Goal: Information Seeking & Learning: Learn about a topic

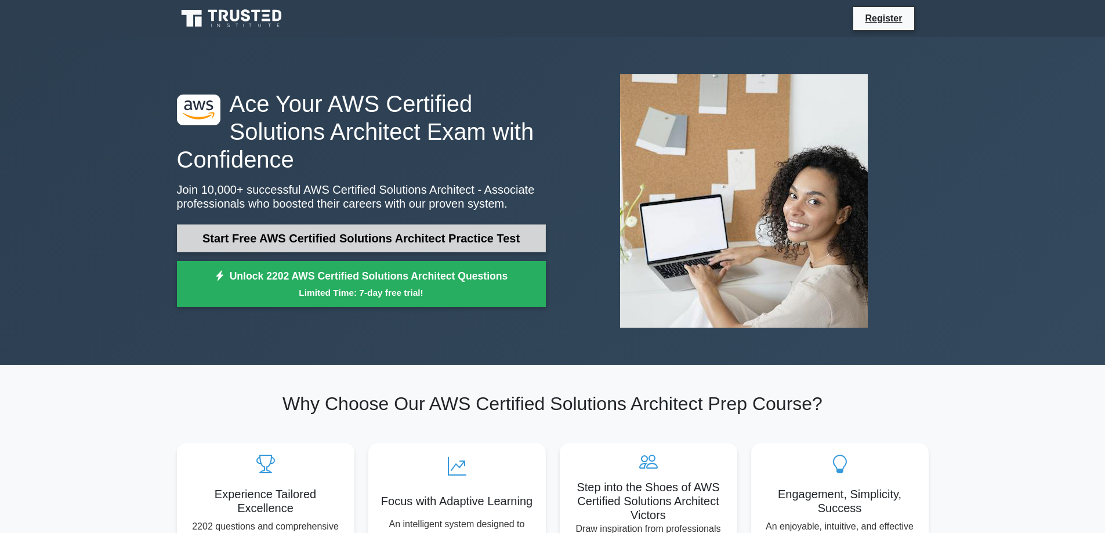
click at [401, 242] on link "Start Free AWS Certified Solutions Architect Practice Test" at bounding box center [361, 239] width 369 height 28
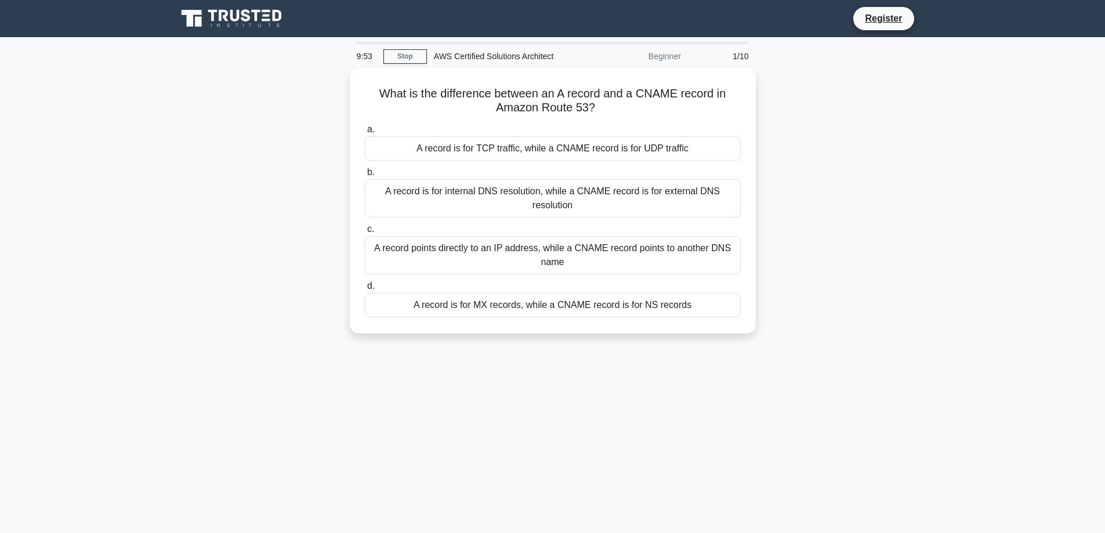
click at [656, 59] on div "Beginner" at bounding box center [638, 56] width 102 height 23
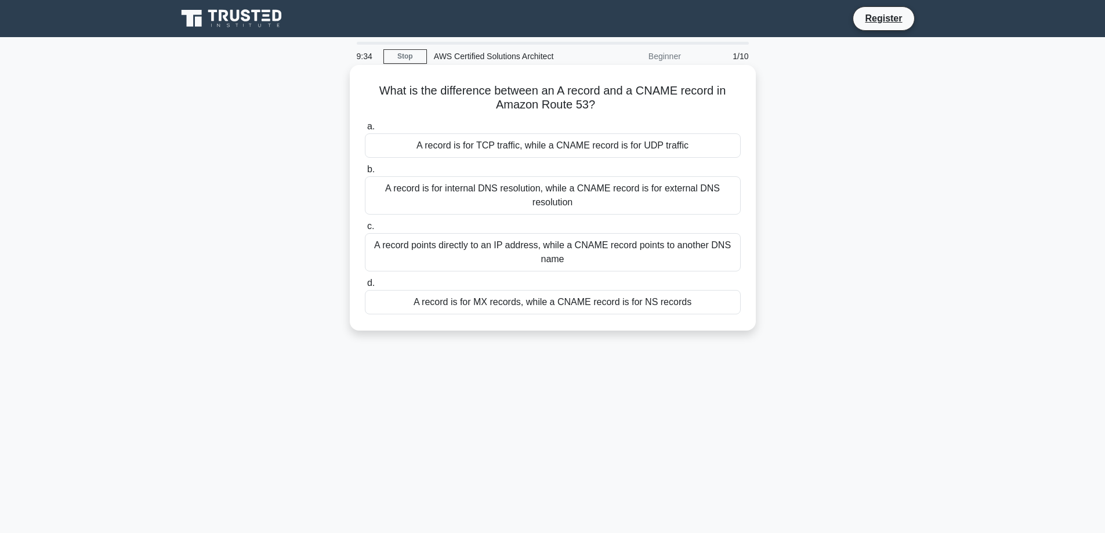
click at [473, 196] on div "A record is for internal DNS resolution, while a CNAME record is for external D…" at bounding box center [553, 195] width 376 height 38
click at [365, 173] on input "b. A record is for internal DNS resolution, while a CNAME record is for externa…" at bounding box center [365, 170] width 0 height 8
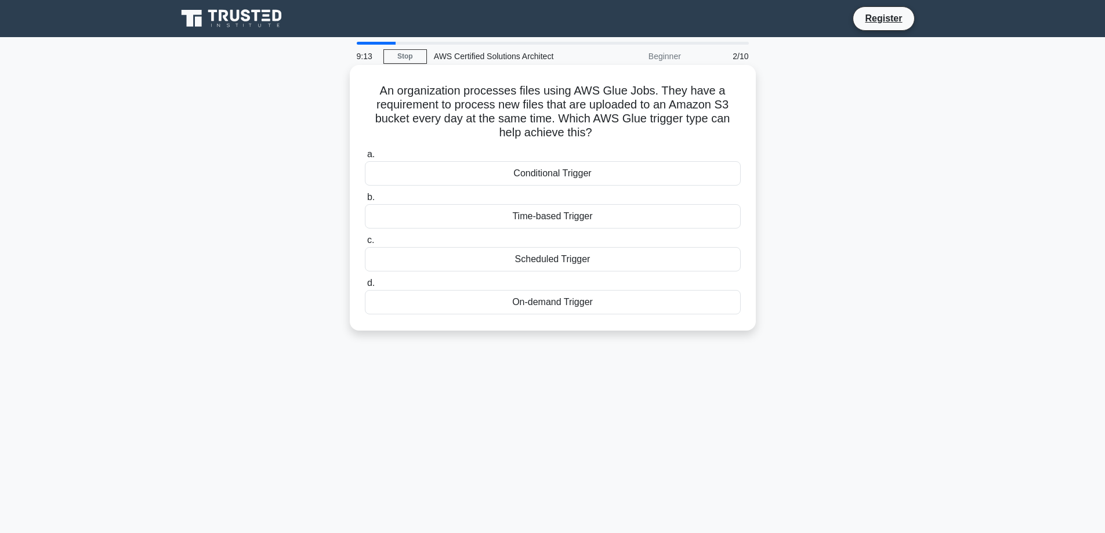
click at [586, 173] on div "Conditional Trigger" at bounding box center [553, 173] width 376 height 24
click at [365, 158] on input "a. Conditional Trigger" at bounding box center [365, 155] width 0 height 8
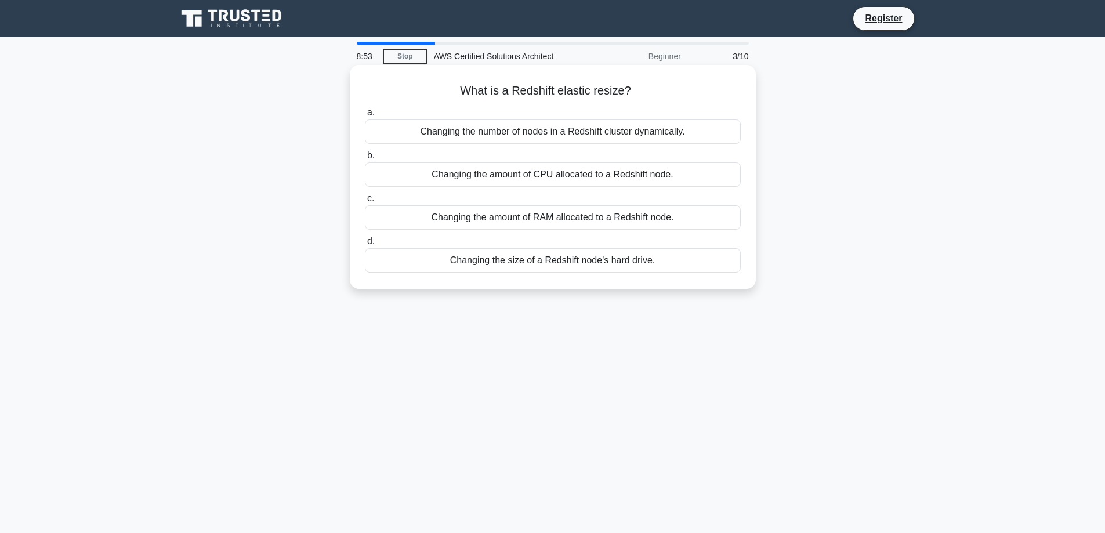
click at [504, 128] on div "Changing the number of nodes in a Redshift cluster dynamically." at bounding box center [553, 132] width 376 height 24
click at [365, 117] on input "a. Changing the number of nodes in a Redshift cluster dynamically." at bounding box center [365, 113] width 0 height 8
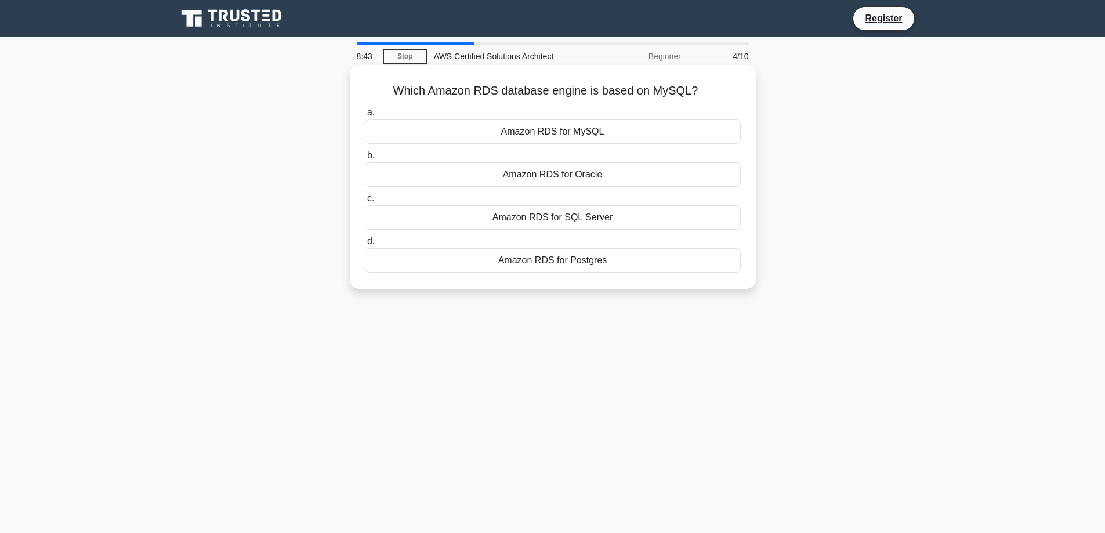
click at [617, 131] on div "Amazon RDS for MySQL" at bounding box center [553, 132] width 376 height 24
click at [365, 117] on input "a. Amazon RDS for MySQL" at bounding box center [365, 113] width 0 height 8
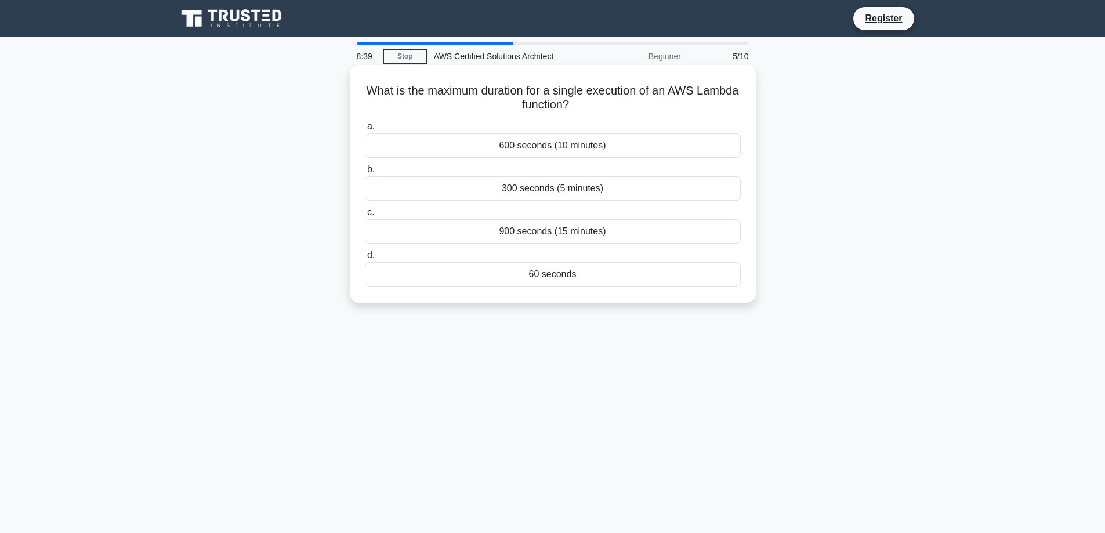
click at [603, 231] on div "900 seconds (15 minutes)" at bounding box center [553, 231] width 376 height 24
click at [365, 216] on input "c. 900 seconds (15 minutes)" at bounding box center [365, 213] width 0 height 8
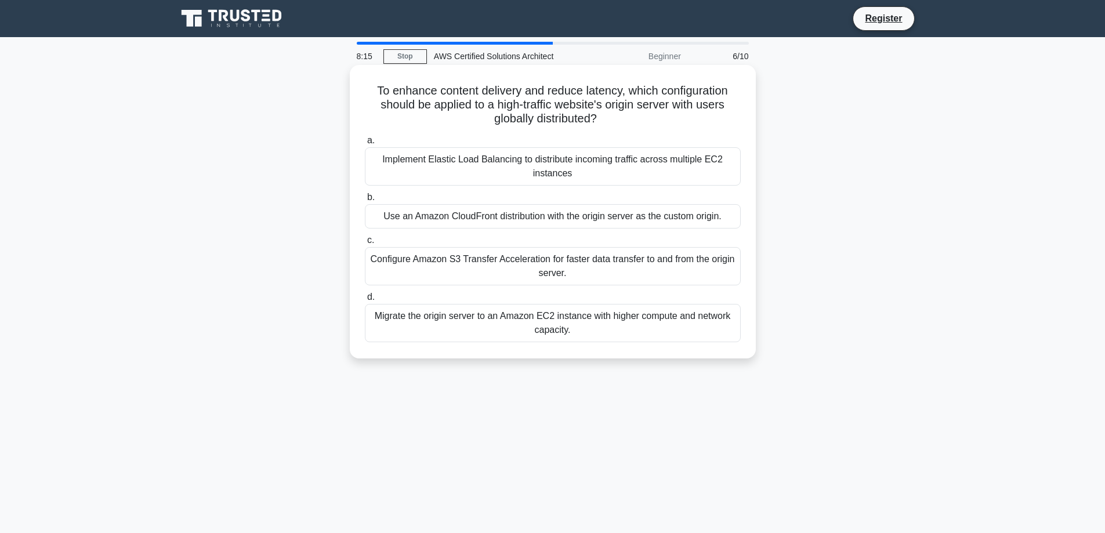
click at [586, 218] on div "Use an Amazon CloudFront distribution with the origin server as the custom orig…" at bounding box center [553, 216] width 376 height 24
click at [365, 201] on input "b. Use an Amazon CloudFront distribution with the origin server as the custom o…" at bounding box center [365, 198] width 0 height 8
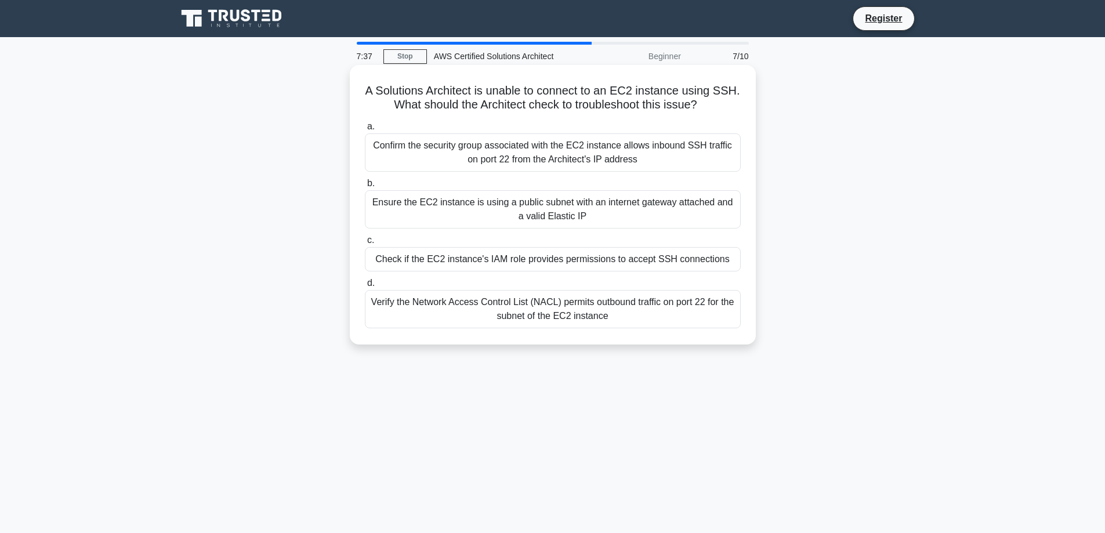
click at [495, 153] on div "Confirm the security group associated with the EC2 instance allows inbound SSH …" at bounding box center [553, 152] width 376 height 38
click at [365, 131] on input "a. Confirm the security group associated with the EC2 instance allows inbound S…" at bounding box center [365, 127] width 0 height 8
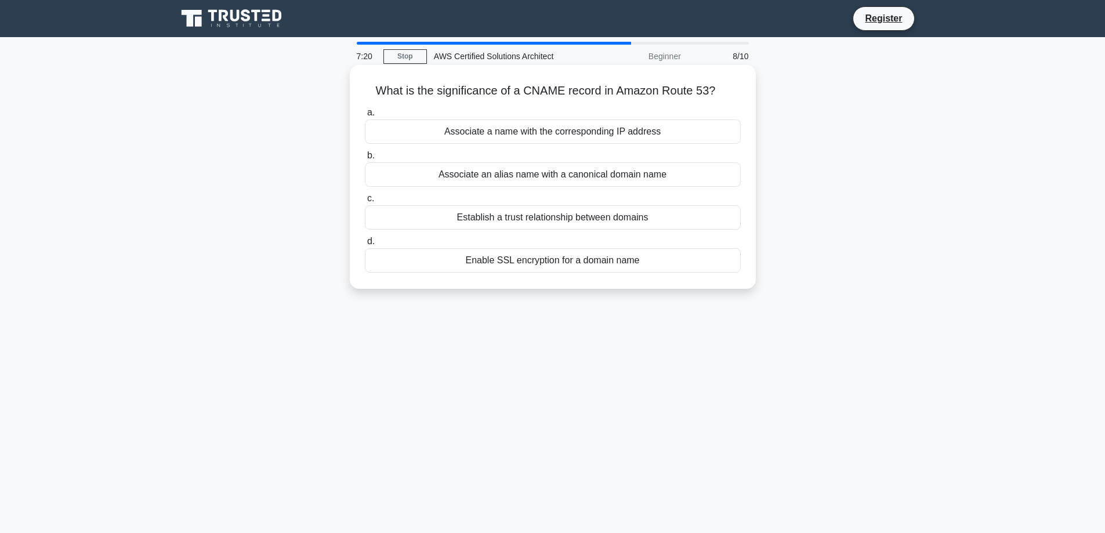
click at [544, 133] on div "Associate a name with the corresponding IP address" at bounding box center [553, 132] width 376 height 24
click at [365, 117] on input "a. Associate a name with the corresponding IP address" at bounding box center [365, 113] width 0 height 8
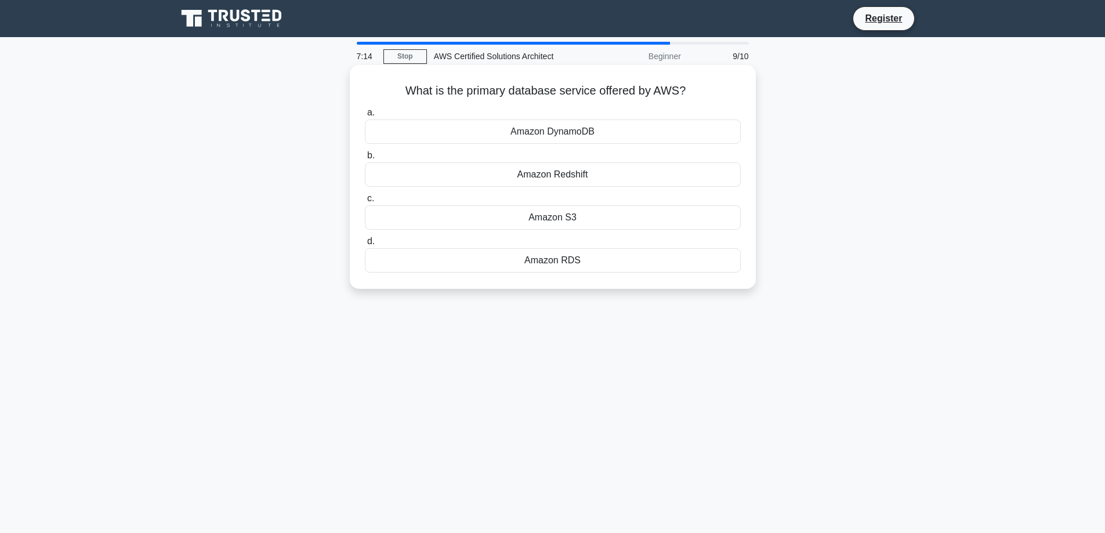
click at [578, 261] on div "Amazon RDS" at bounding box center [553, 260] width 376 height 24
click at [365, 245] on input "d. Amazon RDS" at bounding box center [365, 242] width 0 height 8
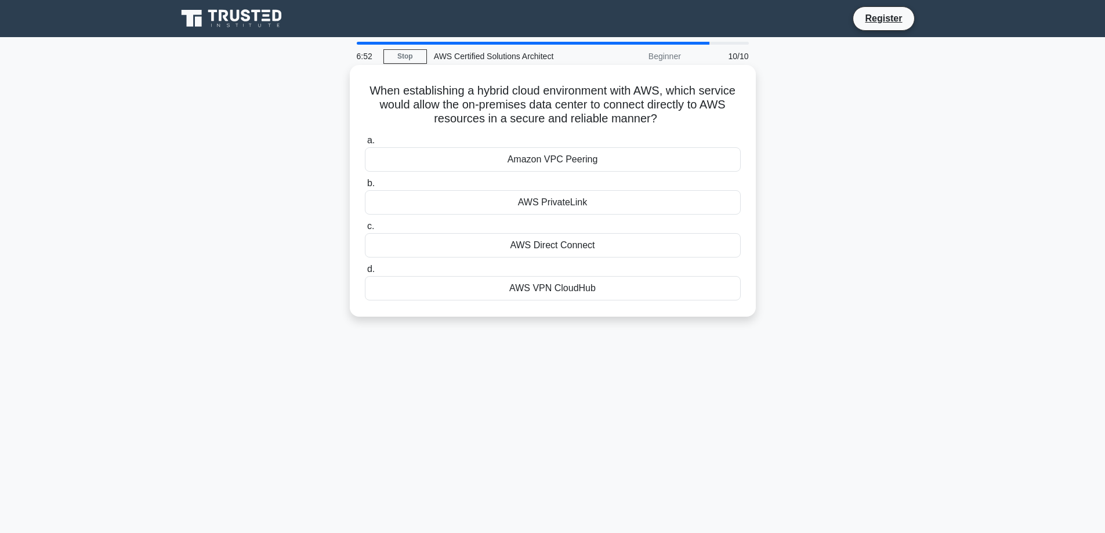
click at [581, 243] on div "AWS Direct Connect" at bounding box center [553, 245] width 376 height 24
click at [365, 230] on input "c. AWS Direct Connect" at bounding box center [365, 227] width 0 height 8
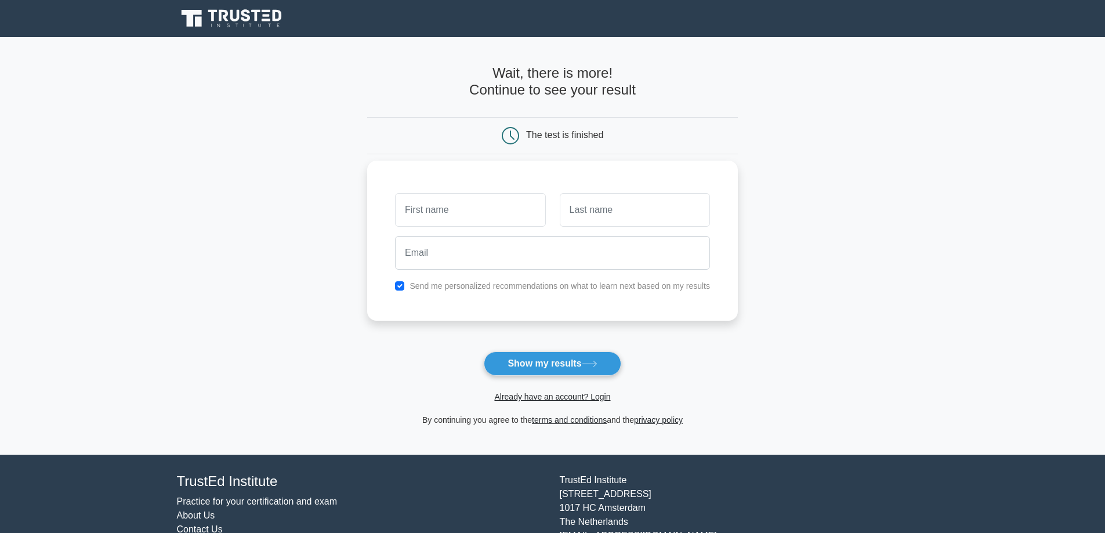
click at [427, 204] on input "text" at bounding box center [470, 210] width 150 height 34
type input "Elena"
click at [584, 215] on input "text" at bounding box center [635, 210] width 150 height 34
type input "Rose"
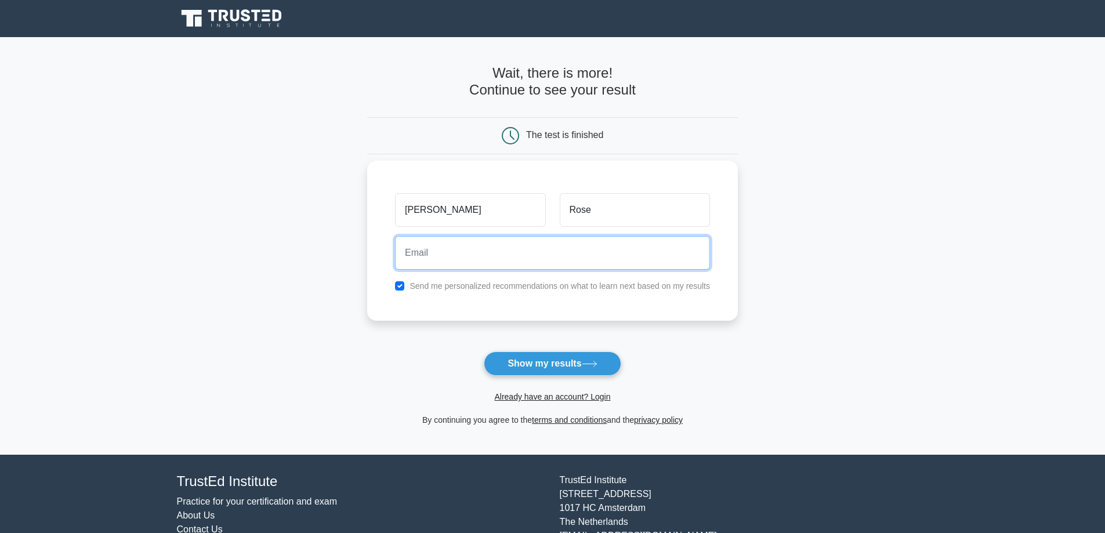
click at [500, 248] on input "email" at bounding box center [552, 253] width 315 height 34
type input "rose.elena.mi@gmail.com"
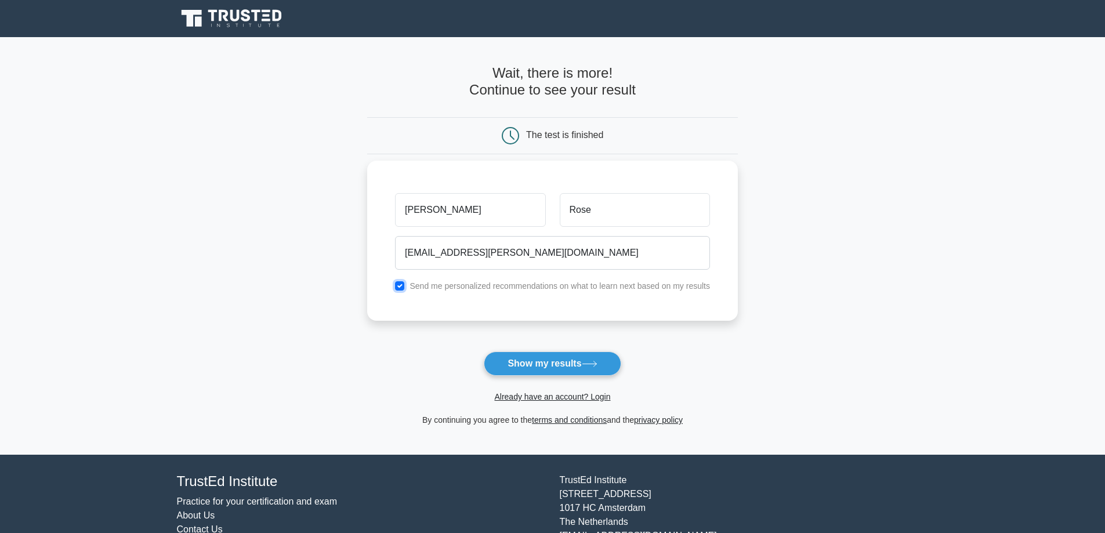
click at [396, 283] on input "checkbox" at bounding box center [399, 285] width 9 height 9
checkbox input "false"
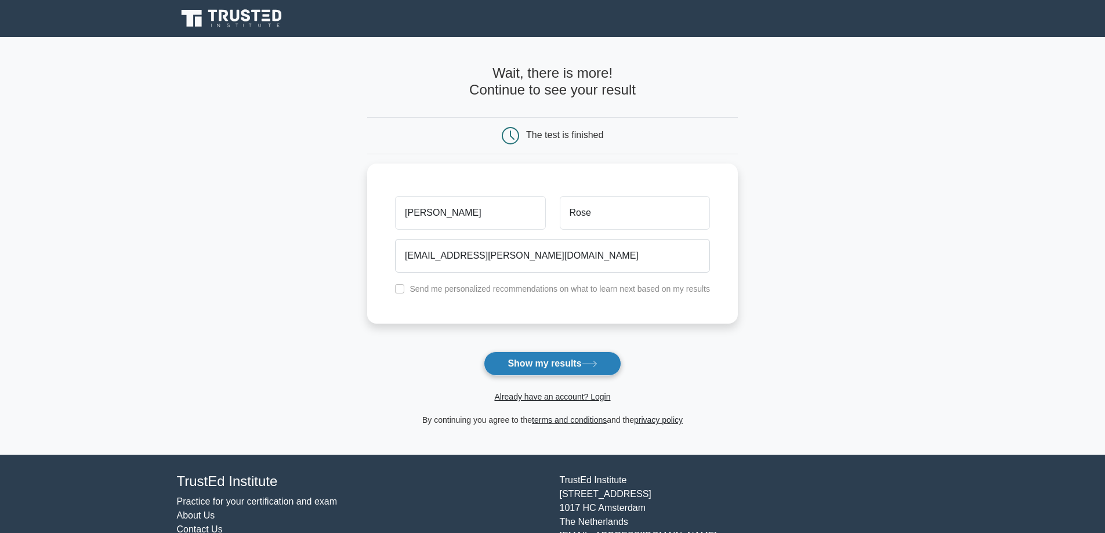
click at [568, 368] on button "Show my results" at bounding box center [552, 364] width 137 height 24
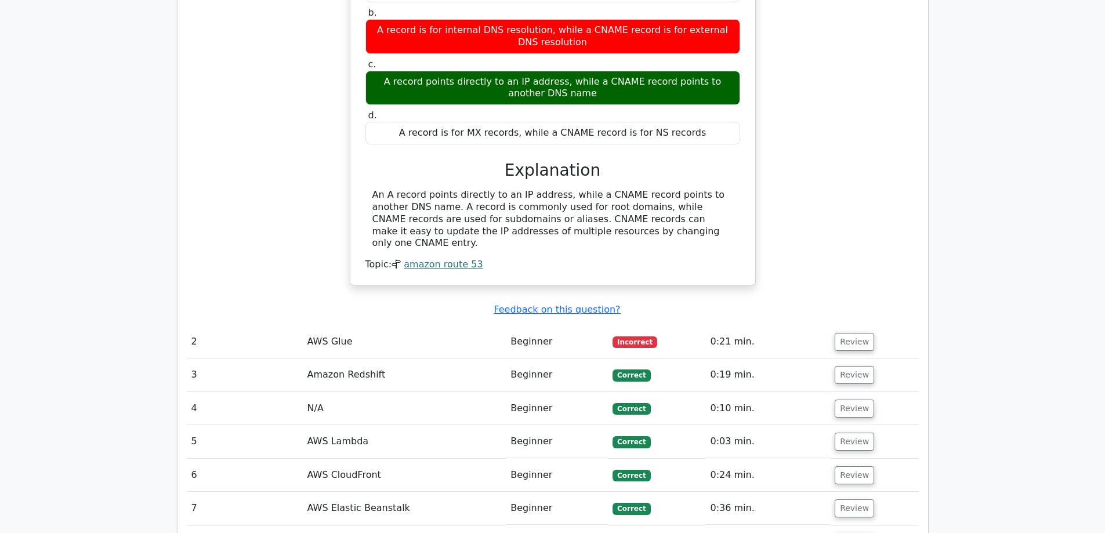
scroll to position [1102, 0]
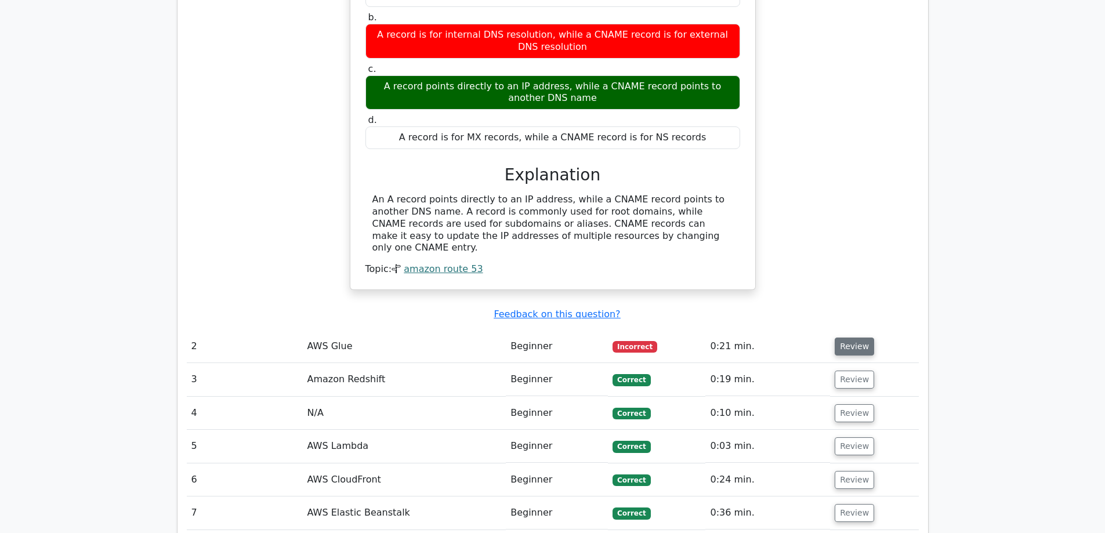
click at [853, 338] on button "Review" at bounding box center [854, 347] width 39 height 18
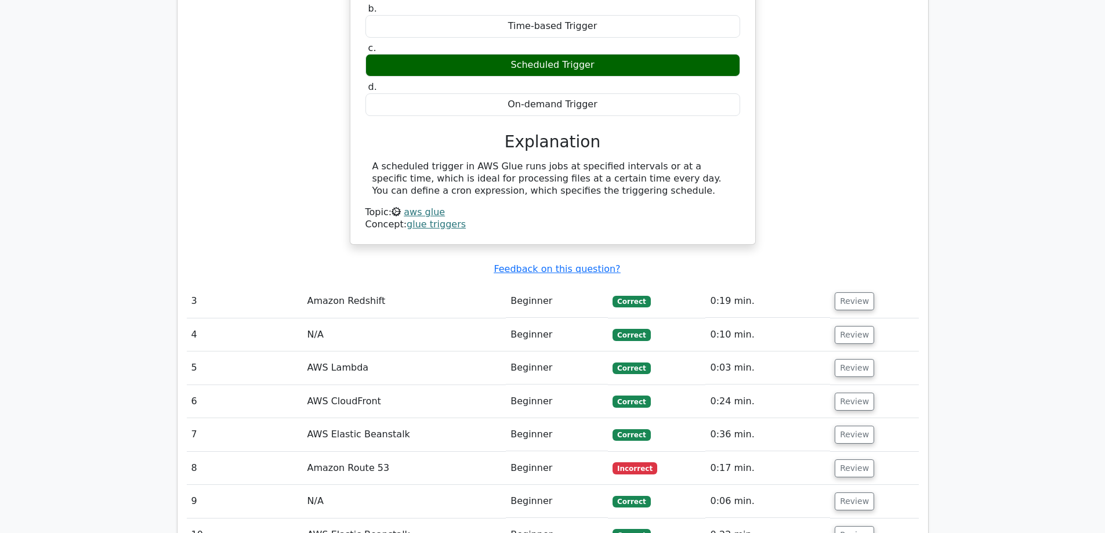
scroll to position [1682, 0]
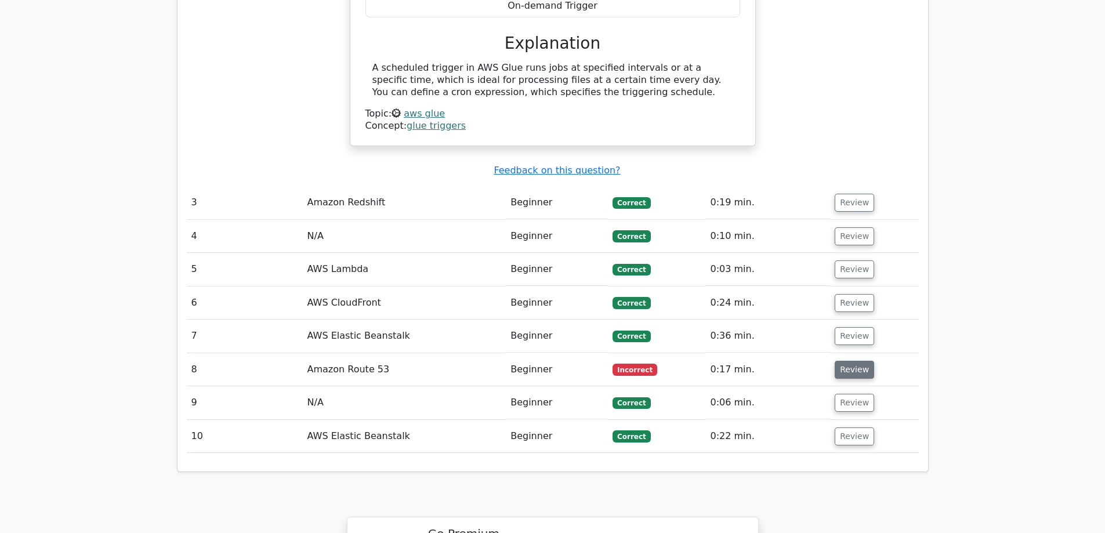
click at [845, 361] on button "Review" at bounding box center [854, 370] width 39 height 18
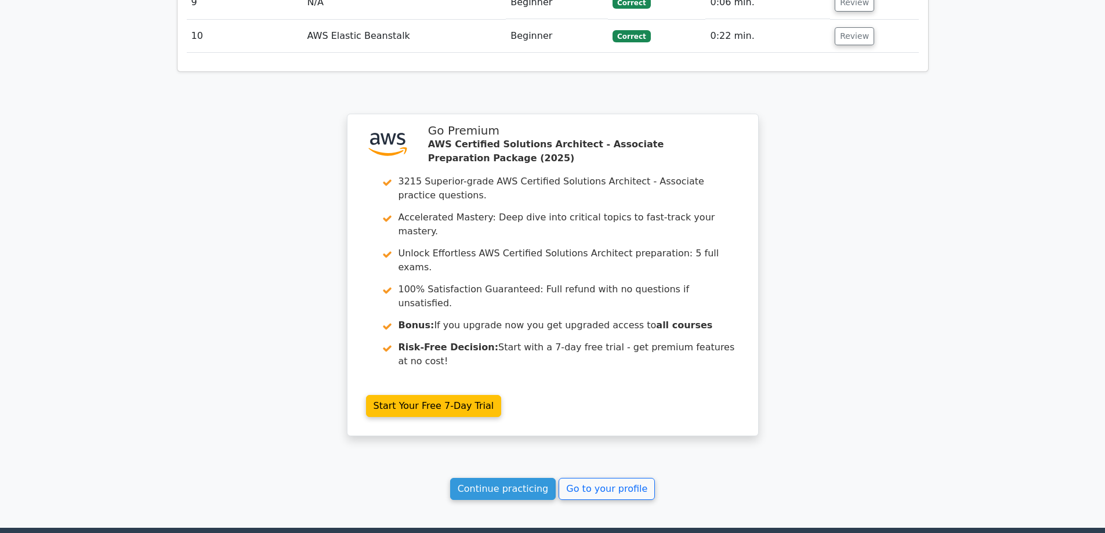
scroll to position [2452, 0]
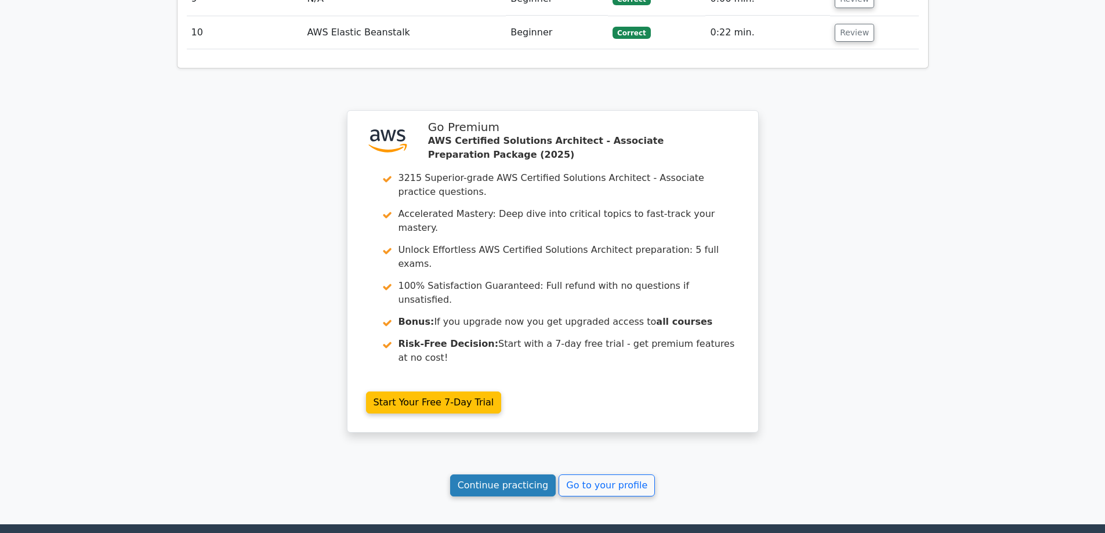
click at [506, 475] on link "Continue practicing" at bounding box center [503, 486] width 106 height 22
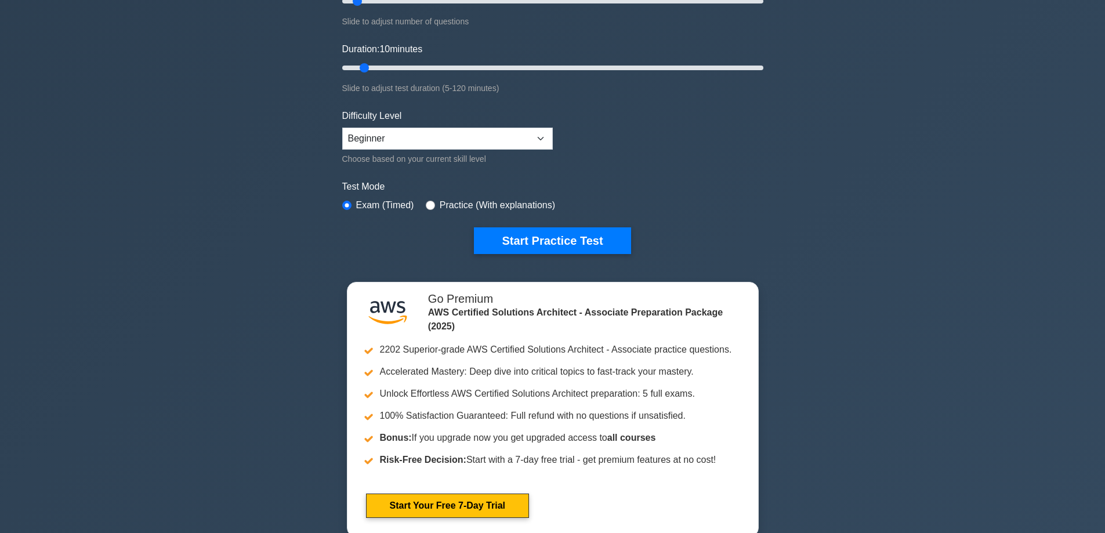
scroll to position [116, 0]
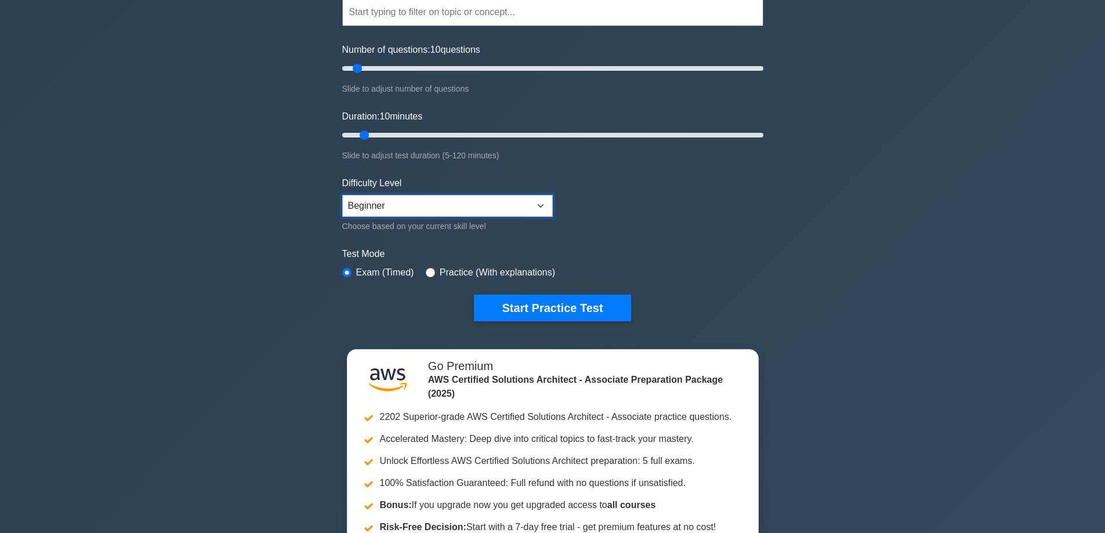
click at [523, 197] on select "Beginner Intermediate Expert" at bounding box center [447, 206] width 211 height 22
click at [671, 213] on form "Topics Amazon EC2 Amazon S3 Amazon VPC AWS Identity and Access Management (IAM)…" at bounding box center [552, 142] width 421 height 359
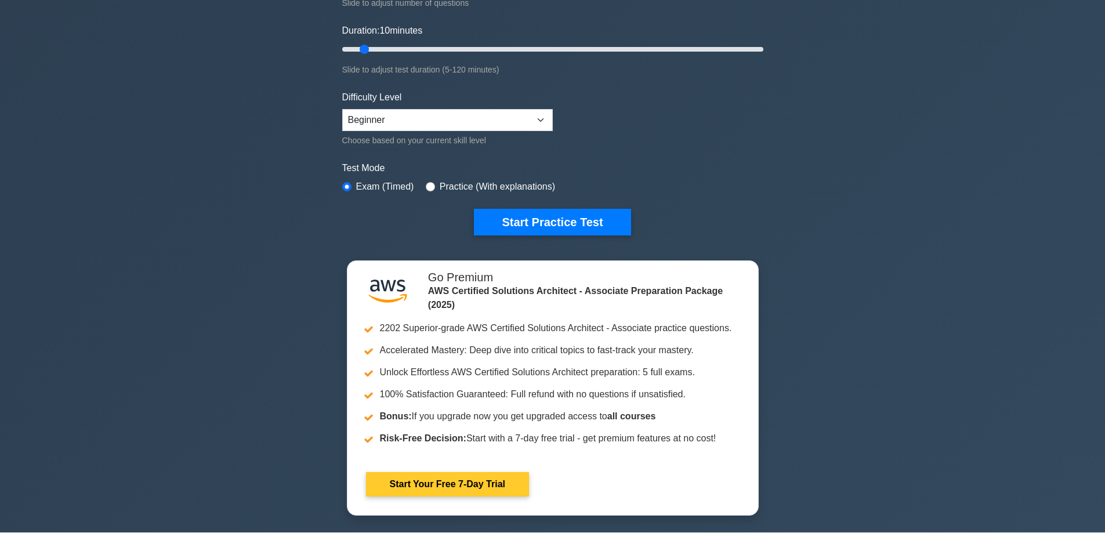
scroll to position [232, 0]
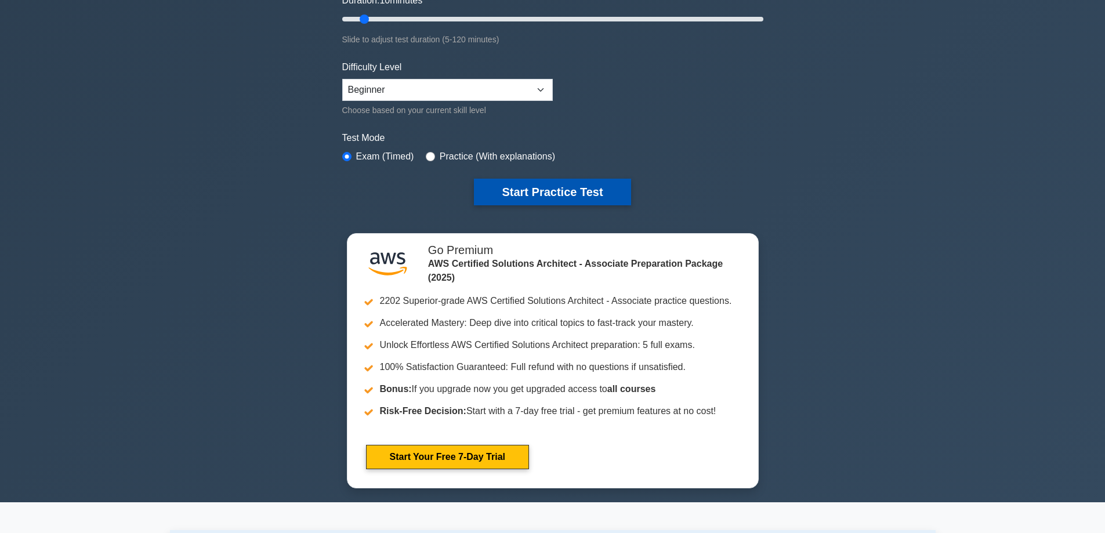
click at [571, 194] on button "Start Practice Test" at bounding box center [552, 192] width 157 height 27
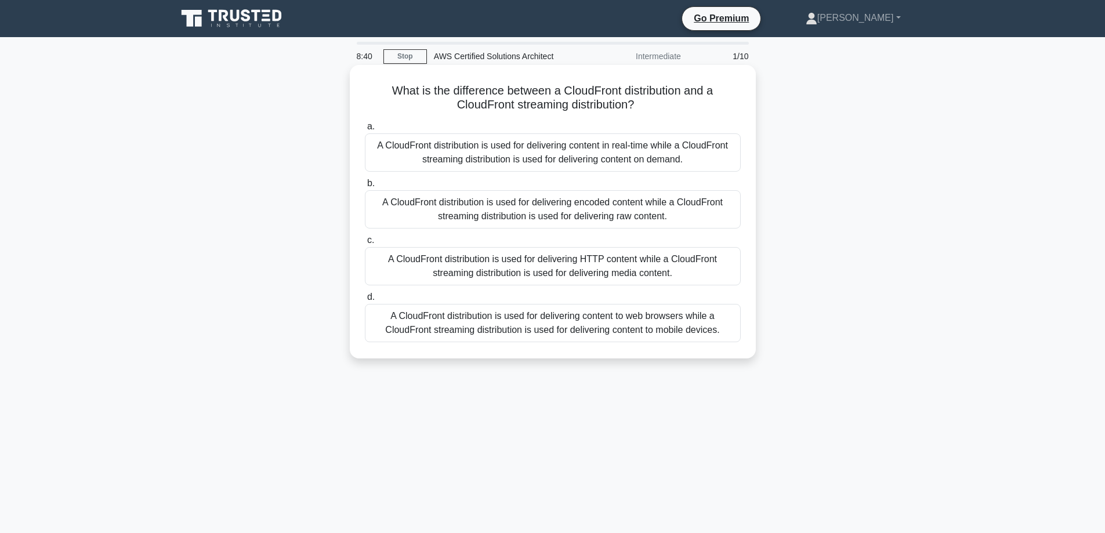
click at [506, 260] on div "A CloudFront distribution is used for delivering HTTP content while a CloudFron…" at bounding box center [553, 266] width 376 height 38
click at [365, 244] on input "c. A CloudFront distribution is used for delivering HTTP content while a CloudF…" at bounding box center [365, 241] width 0 height 8
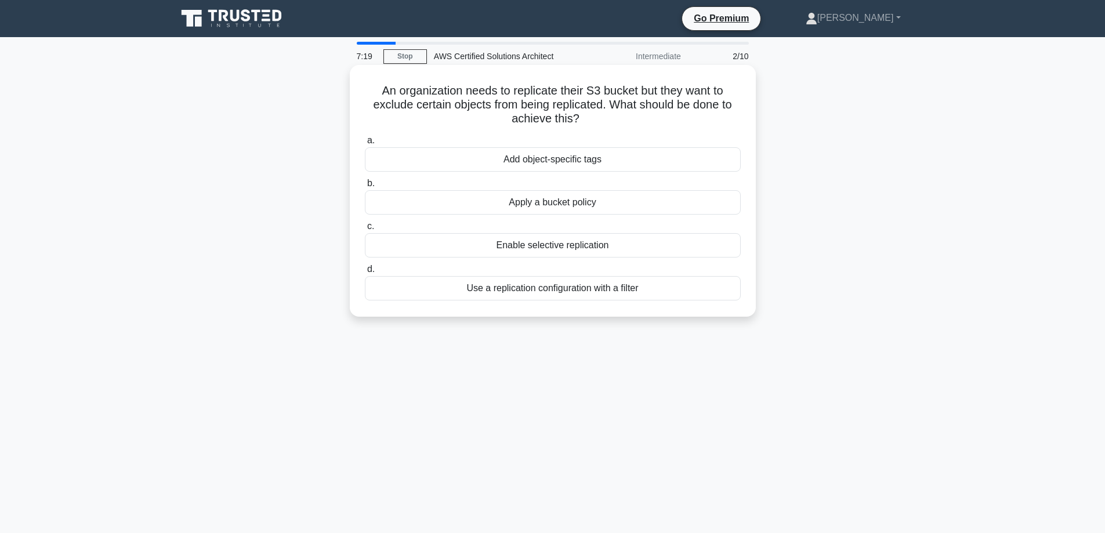
click at [639, 296] on div "Use a replication configuration with a filter" at bounding box center [553, 288] width 376 height 24
click at [365, 273] on input "d. Use a replication configuration with a filter" at bounding box center [365, 270] width 0 height 8
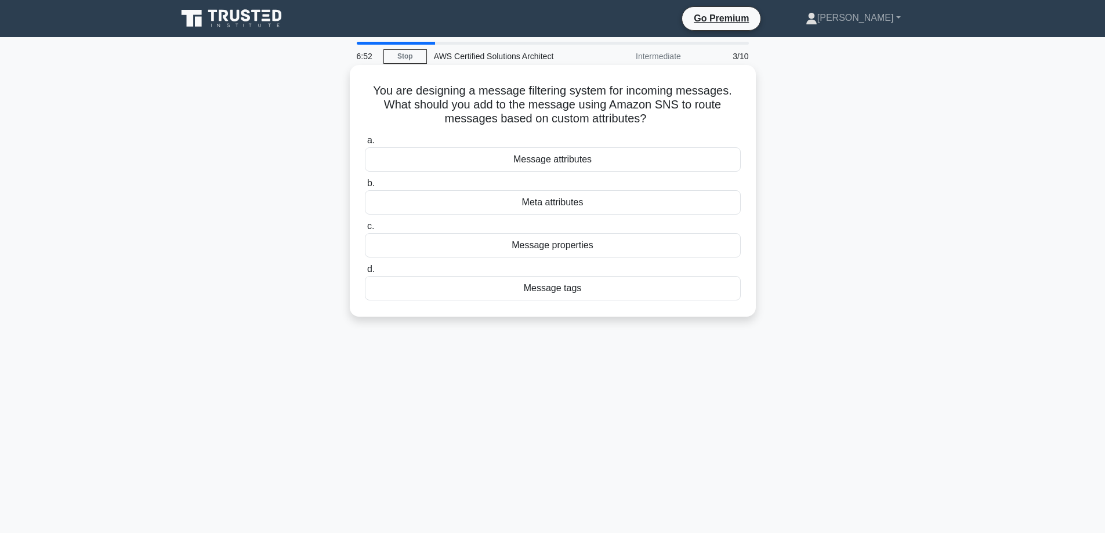
click at [613, 162] on div "Message attributes" at bounding box center [553, 159] width 376 height 24
click at [365, 144] on input "a. Message attributes" at bounding box center [365, 141] width 0 height 8
click at [592, 301] on div "Rate limiting" at bounding box center [553, 288] width 376 height 24
click at [365, 273] on input "d. Rate limiting" at bounding box center [365, 270] width 0 height 8
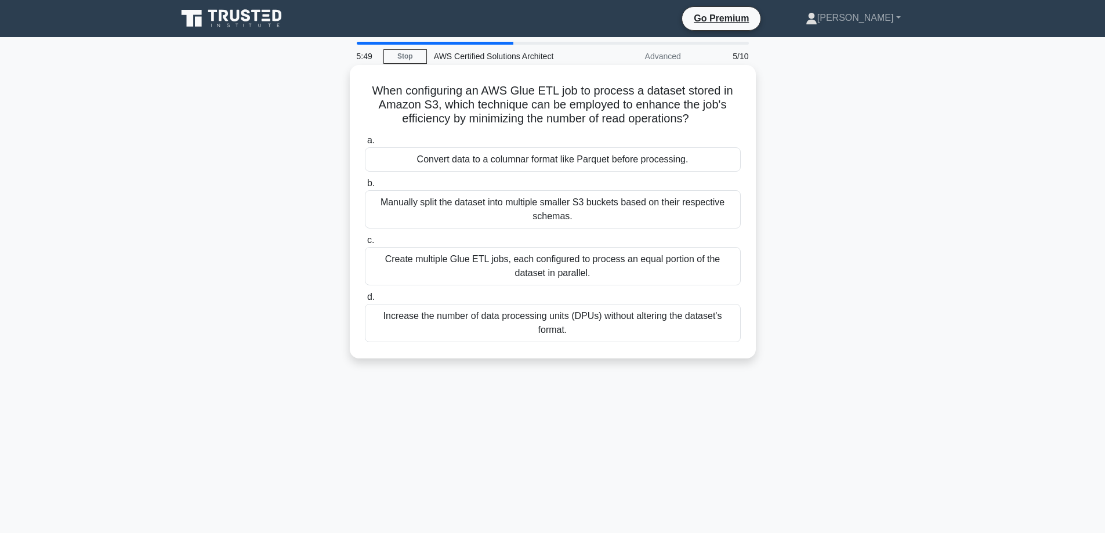
click at [524, 160] on div "Convert data to a columnar format like Parquet before processing." at bounding box center [553, 159] width 376 height 24
click at [365, 144] on input "a. Convert data to a columnar format like Parquet before processing." at bounding box center [365, 141] width 0 height 8
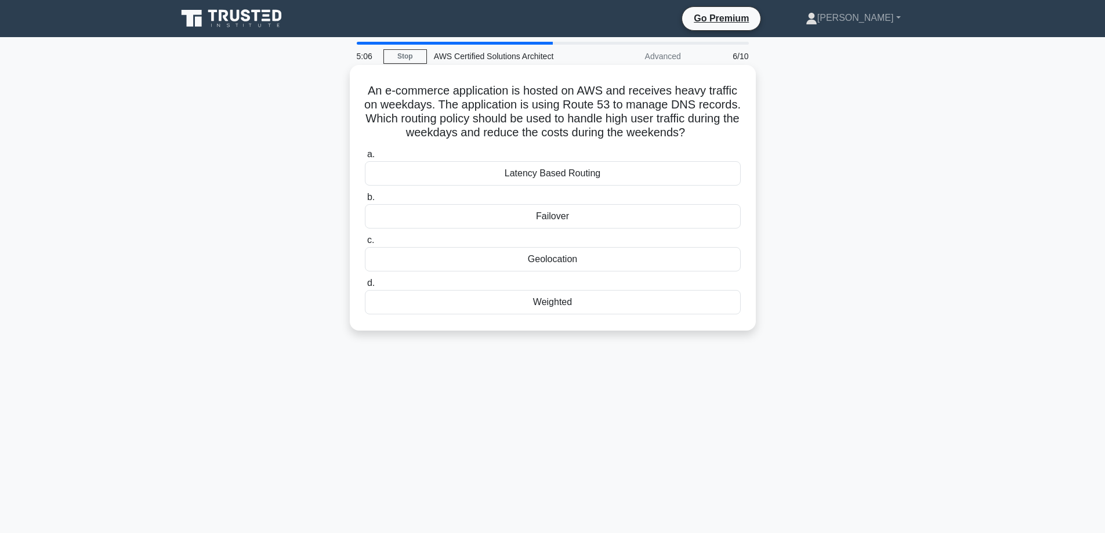
click at [656, 307] on div "Weighted" at bounding box center [553, 302] width 376 height 24
click at [365, 287] on input "d. Weighted" at bounding box center [365, 284] width 0 height 8
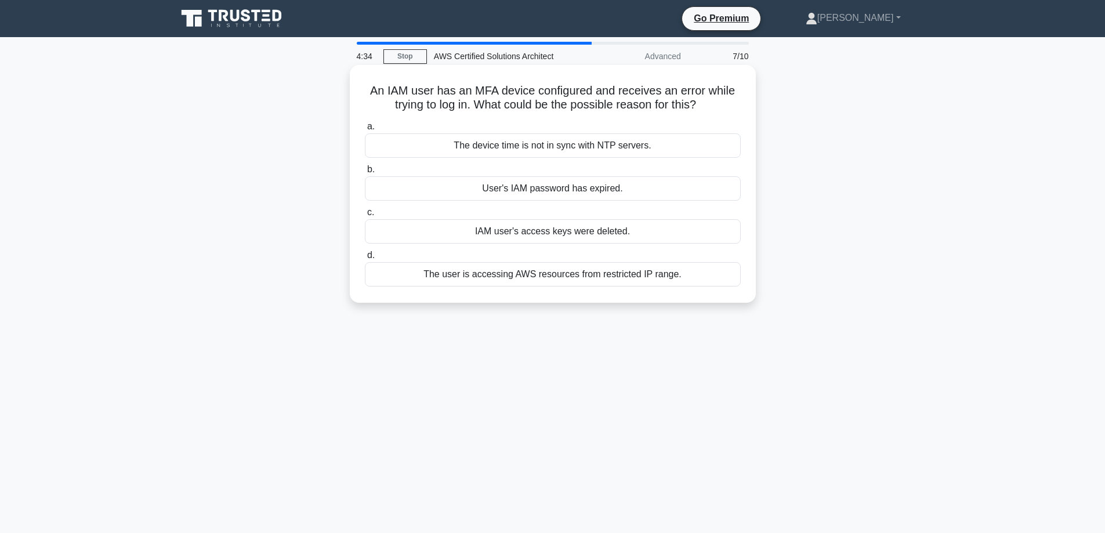
click at [609, 277] on div "The user is accessing AWS resources from restricted IP range." at bounding box center [553, 274] width 376 height 24
click at [365, 259] on input "d. The user is accessing AWS resources from restricted IP range." at bounding box center [365, 256] width 0 height 8
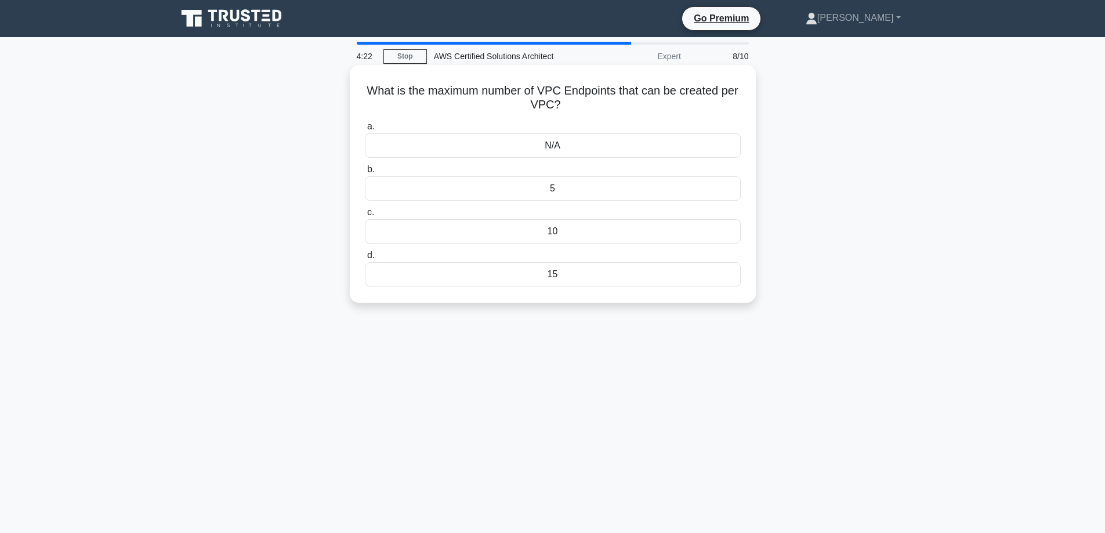
click at [583, 144] on div "N/A" at bounding box center [553, 145] width 376 height 24
click at [365, 131] on input "a. N/A" at bounding box center [365, 127] width 0 height 8
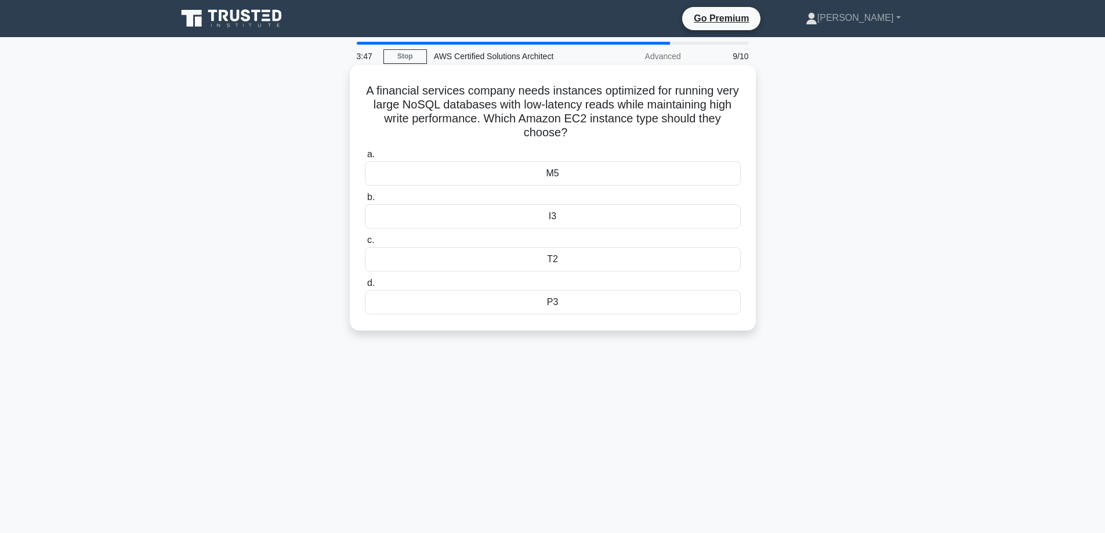
click at [573, 175] on div "M5" at bounding box center [553, 173] width 376 height 24
click at [365, 158] on input "a. M5" at bounding box center [365, 155] width 0 height 8
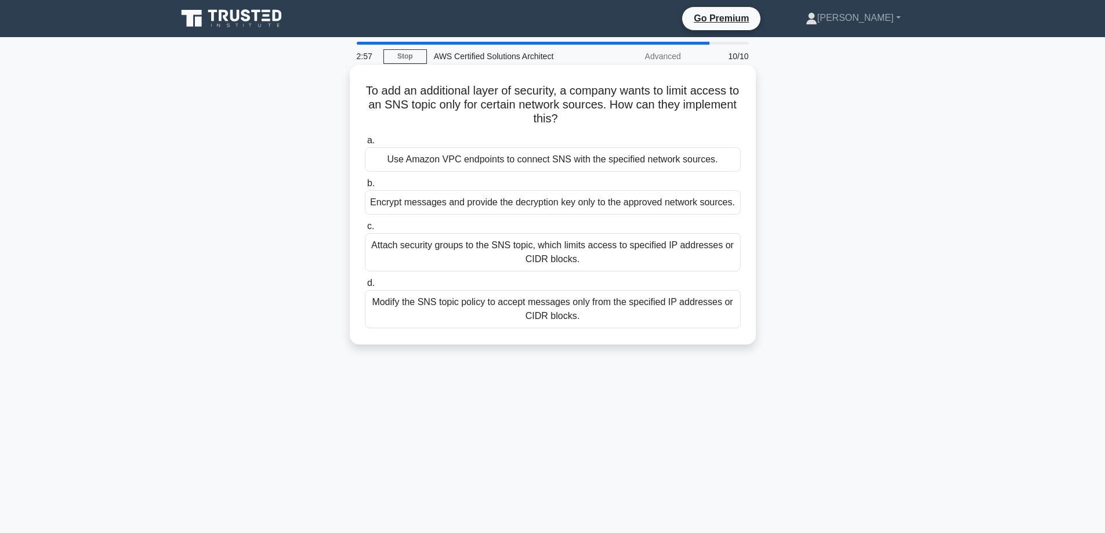
click at [554, 321] on div "Modify the SNS topic policy to accept messages only from the specified IP addre…" at bounding box center [553, 309] width 376 height 38
click at [365, 287] on input "d. Modify the SNS topic policy to accept messages only from the specified IP ad…" at bounding box center [365, 284] width 0 height 8
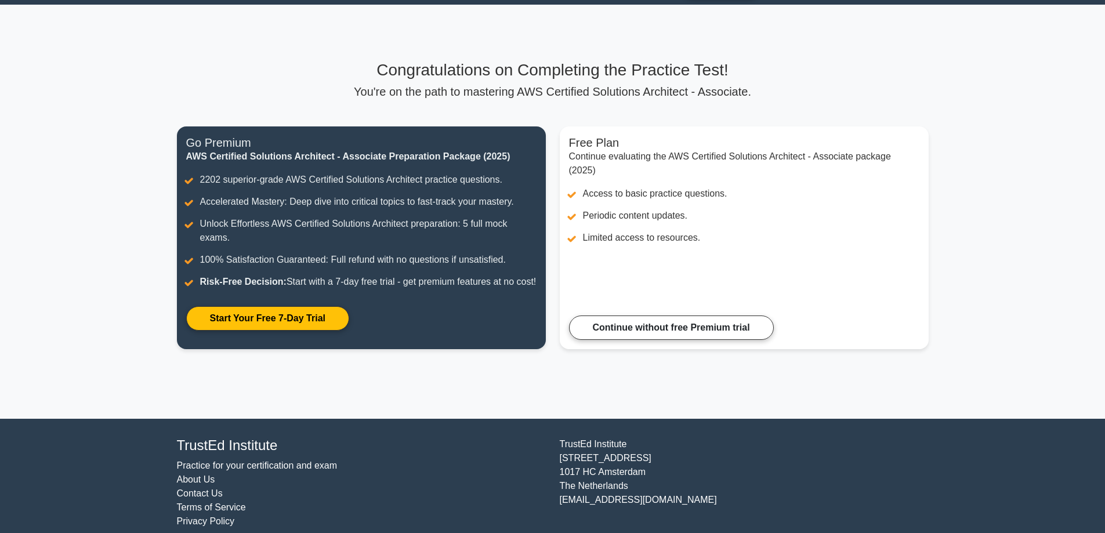
scroll to position [60, 0]
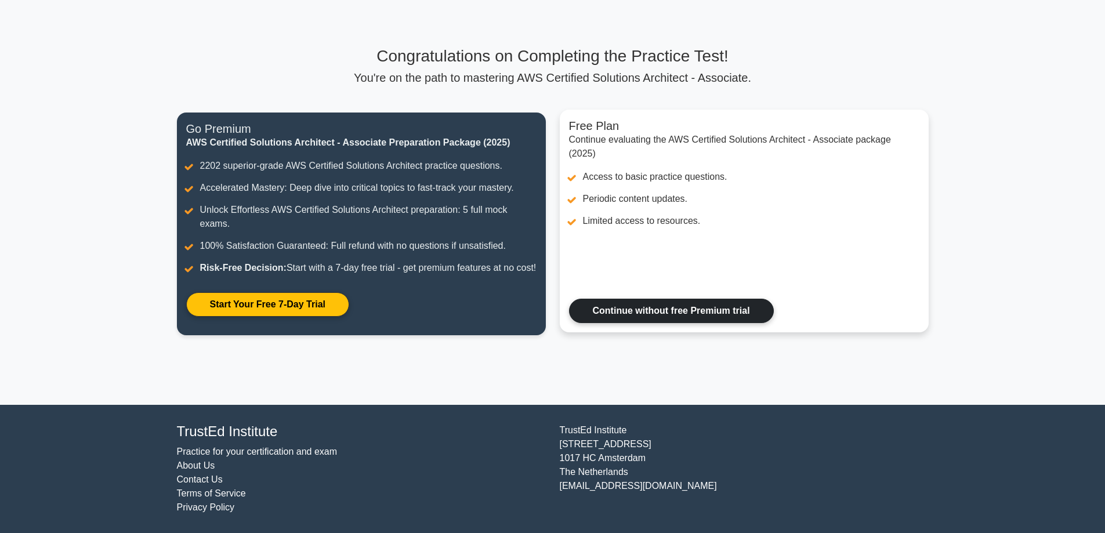
click at [725, 313] on link "Continue without free Premium trial" at bounding box center [671, 311] width 205 height 24
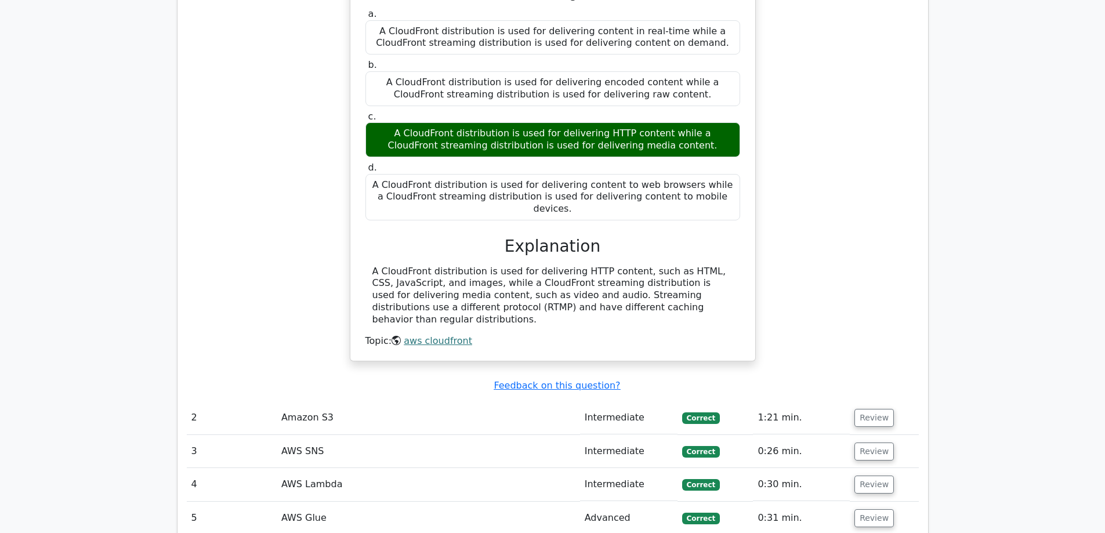
scroll to position [1160, 0]
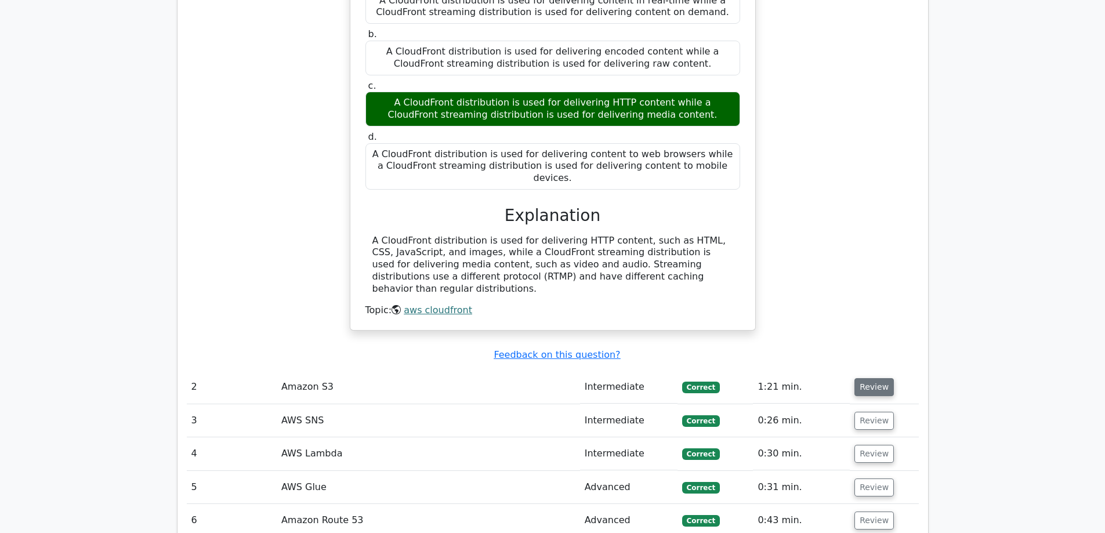
click at [862, 378] on button "Review" at bounding box center [874, 387] width 39 height 18
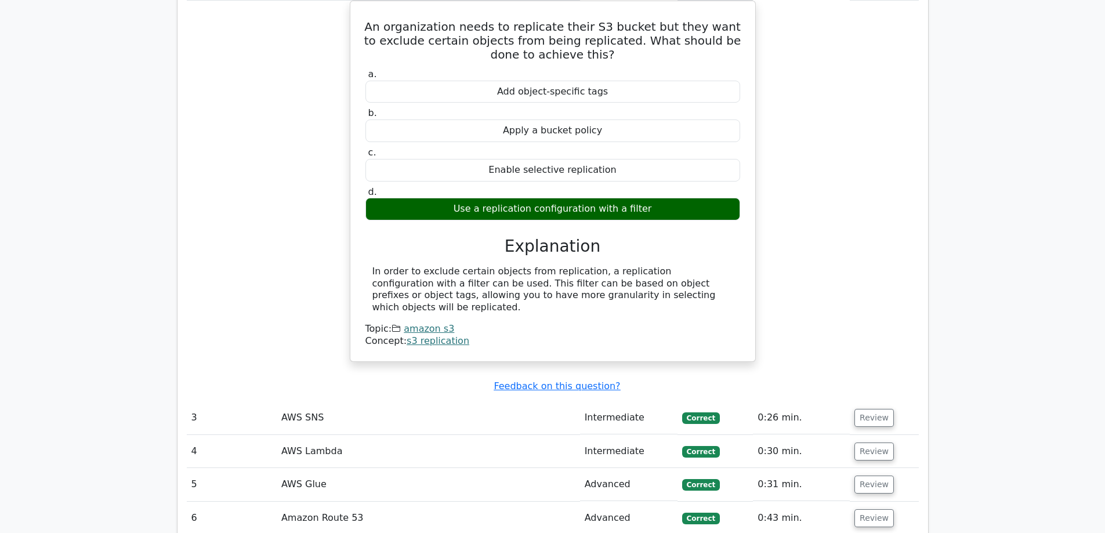
scroll to position [1566, 0]
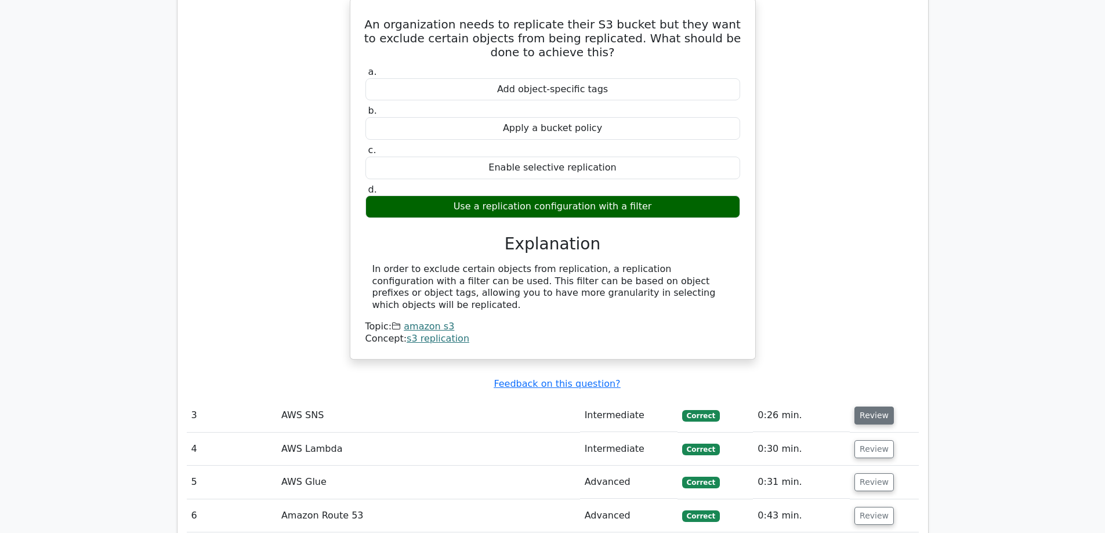
click at [868, 407] on button "Review" at bounding box center [874, 416] width 39 height 18
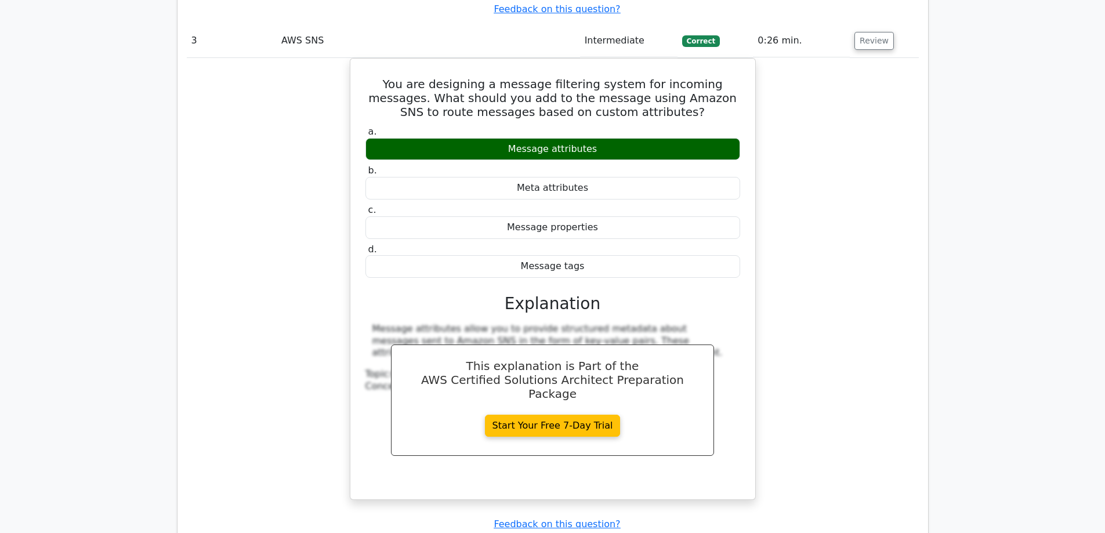
scroll to position [2146, 0]
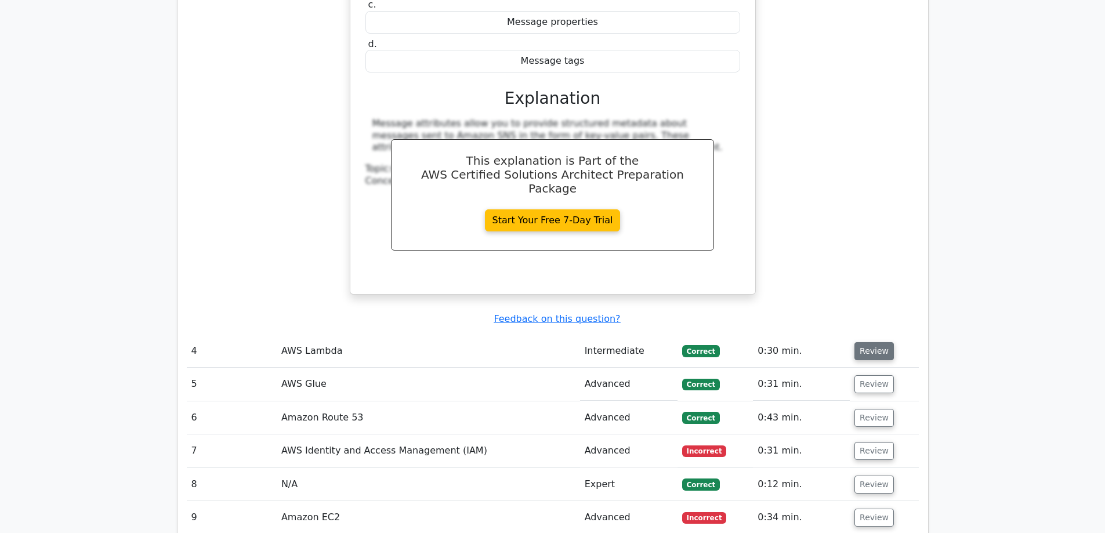
click at [870, 342] on button "Review" at bounding box center [874, 351] width 39 height 18
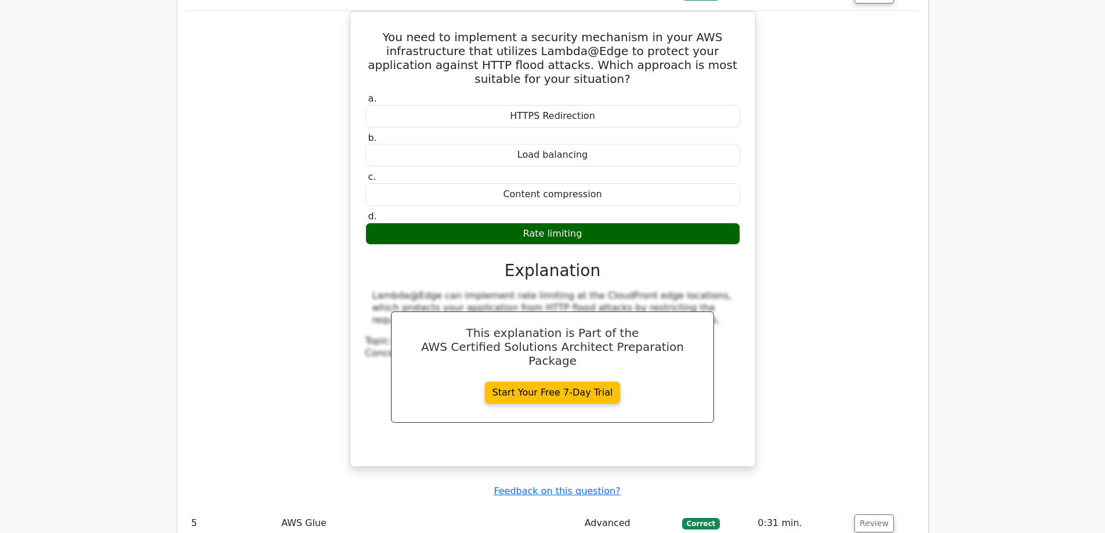
scroll to position [2669, 0]
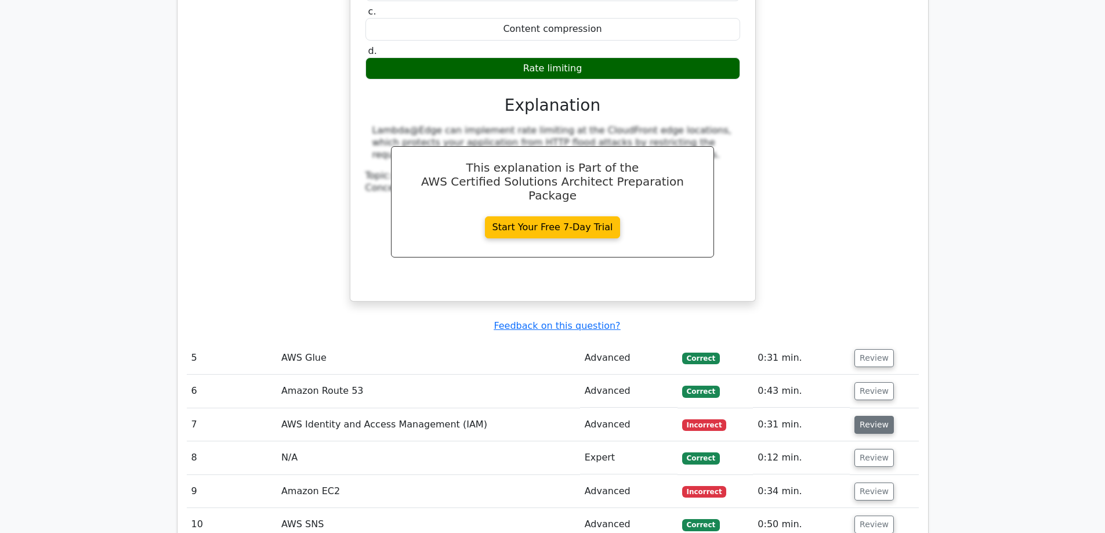
click at [876, 416] on button "Review" at bounding box center [874, 425] width 39 height 18
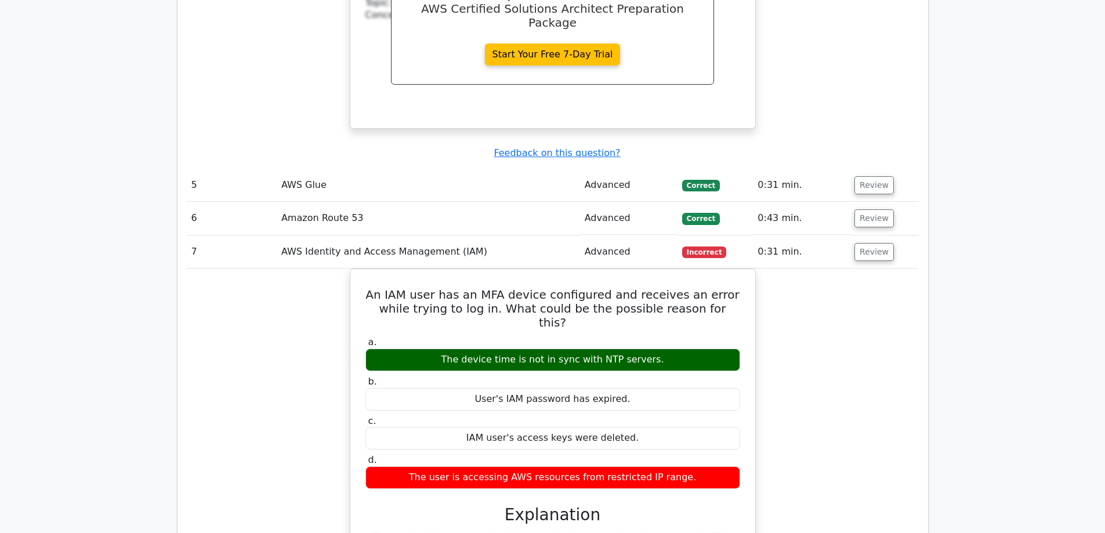
scroll to position [2843, 0]
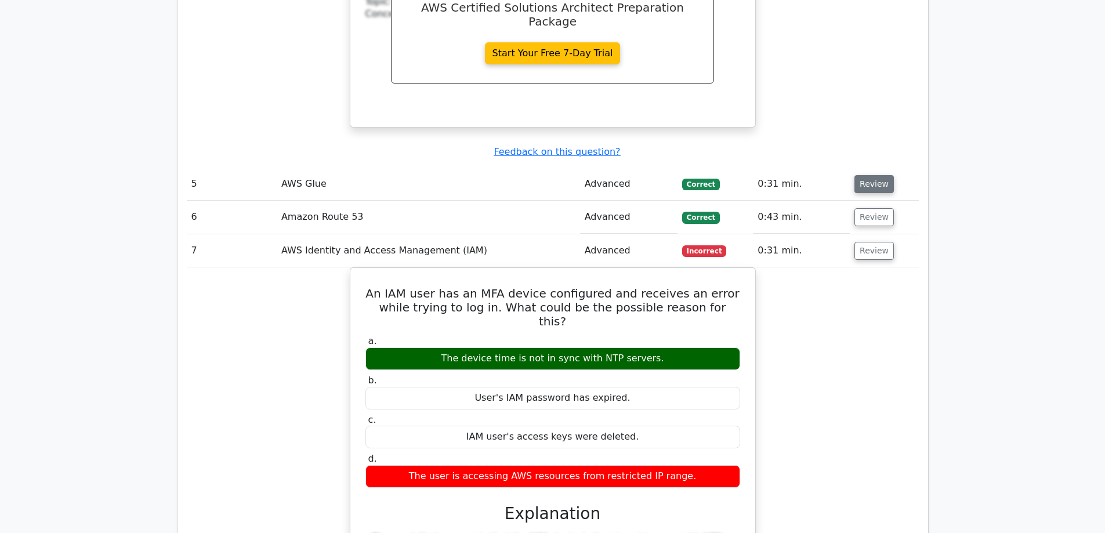
click at [875, 175] on button "Review" at bounding box center [874, 184] width 39 height 18
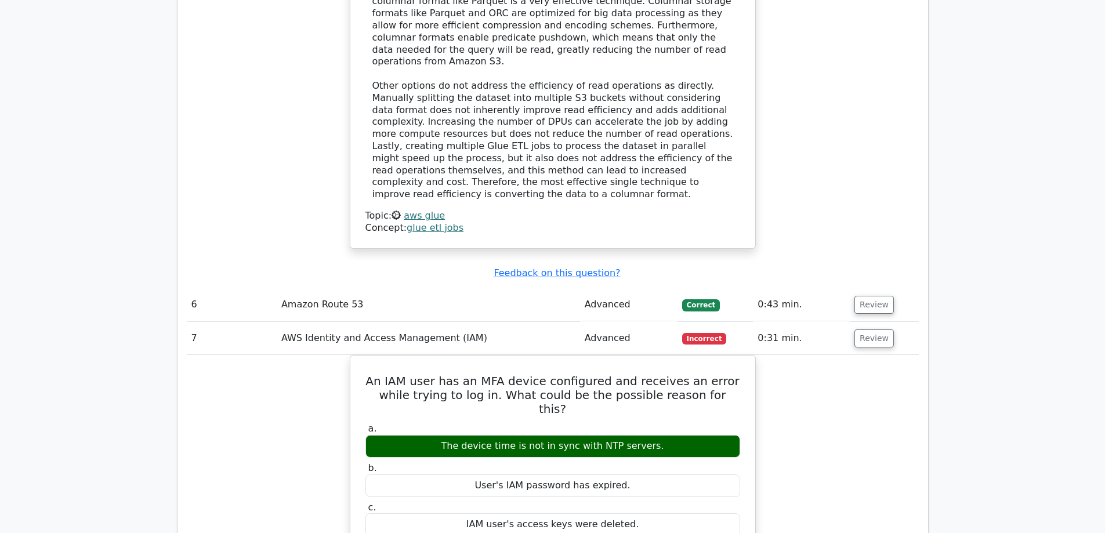
scroll to position [3423, 0]
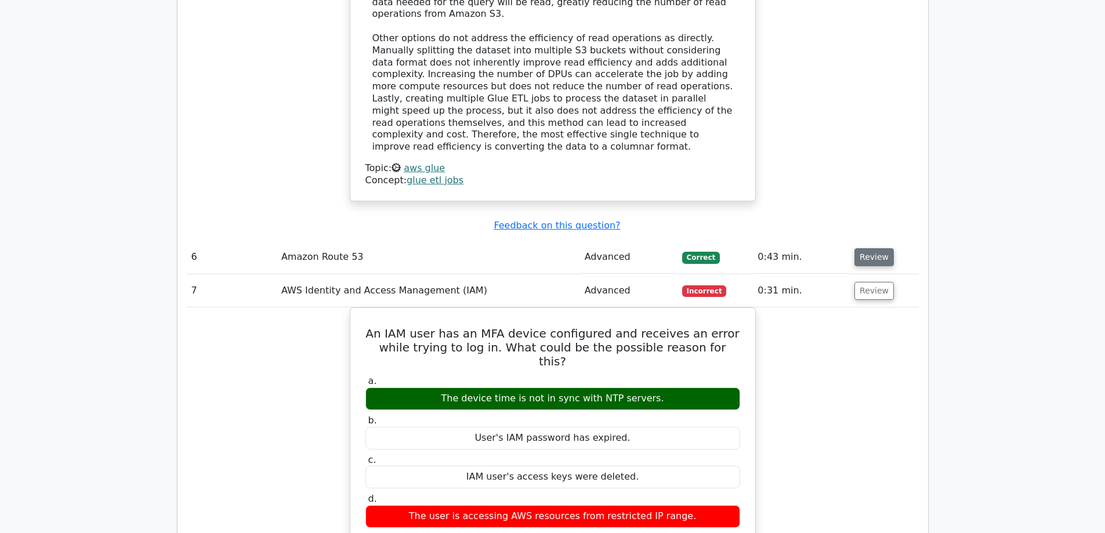
click at [863, 248] on button "Review" at bounding box center [874, 257] width 39 height 18
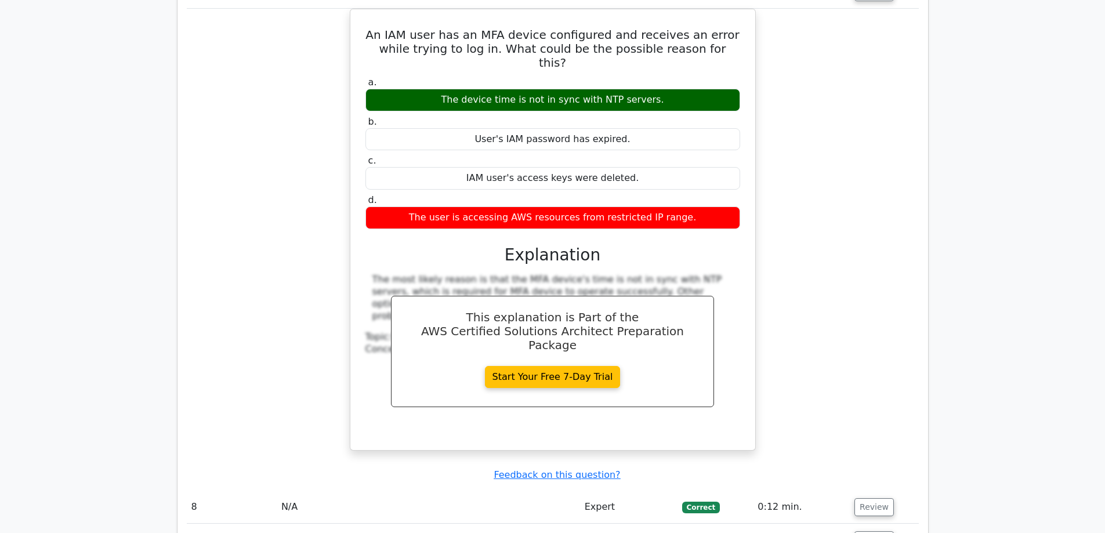
scroll to position [4235, 0]
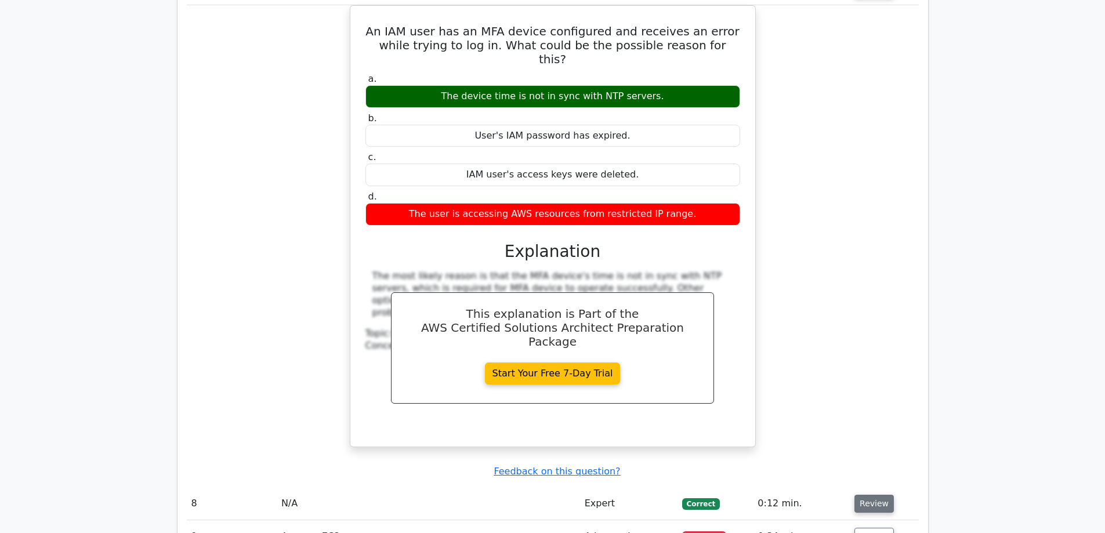
click at [877, 495] on button "Review" at bounding box center [874, 504] width 39 height 18
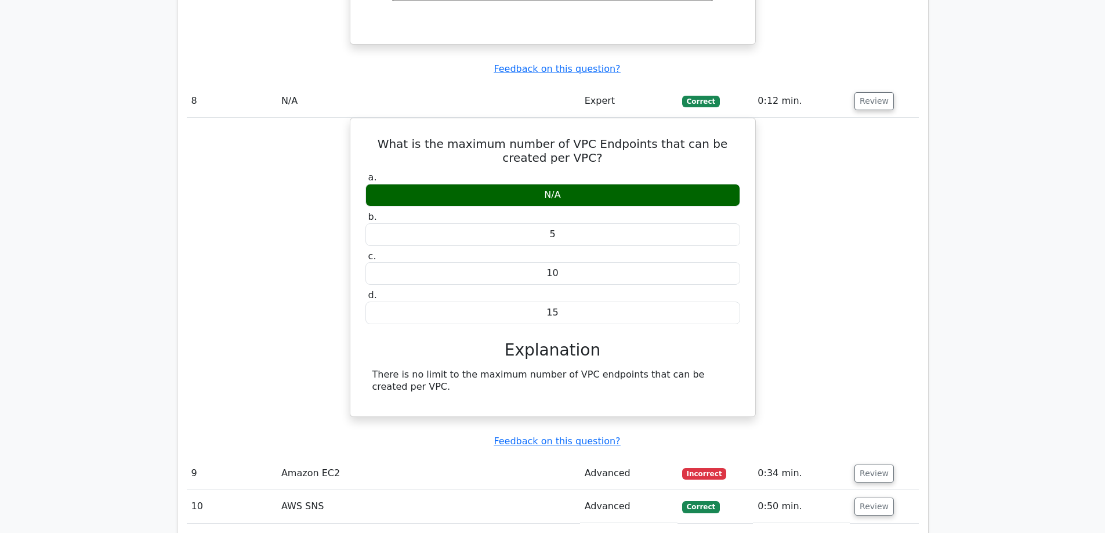
scroll to position [4641, 0]
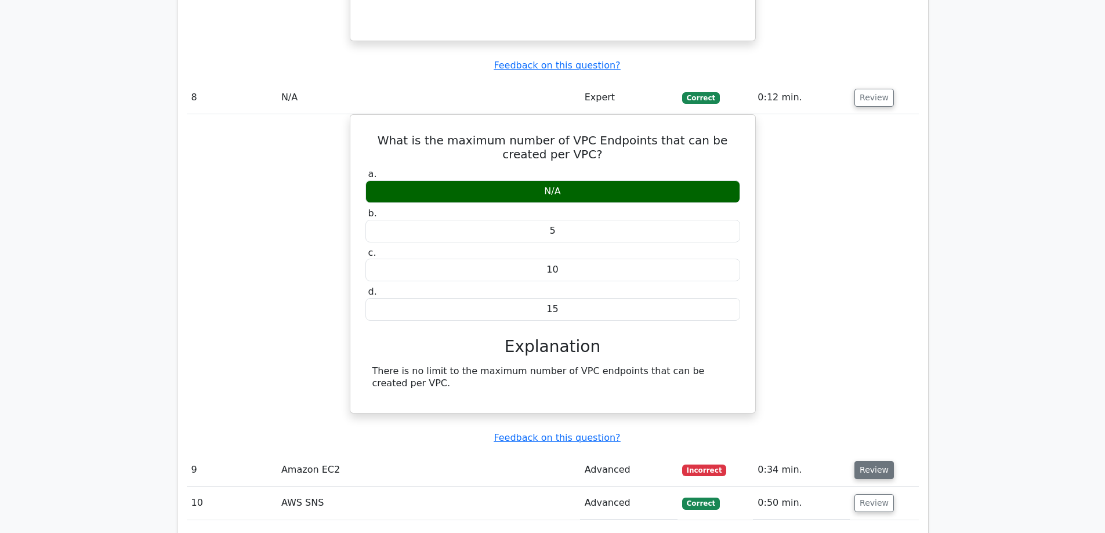
click at [871, 461] on button "Review" at bounding box center [874, 470] width 39 height 18
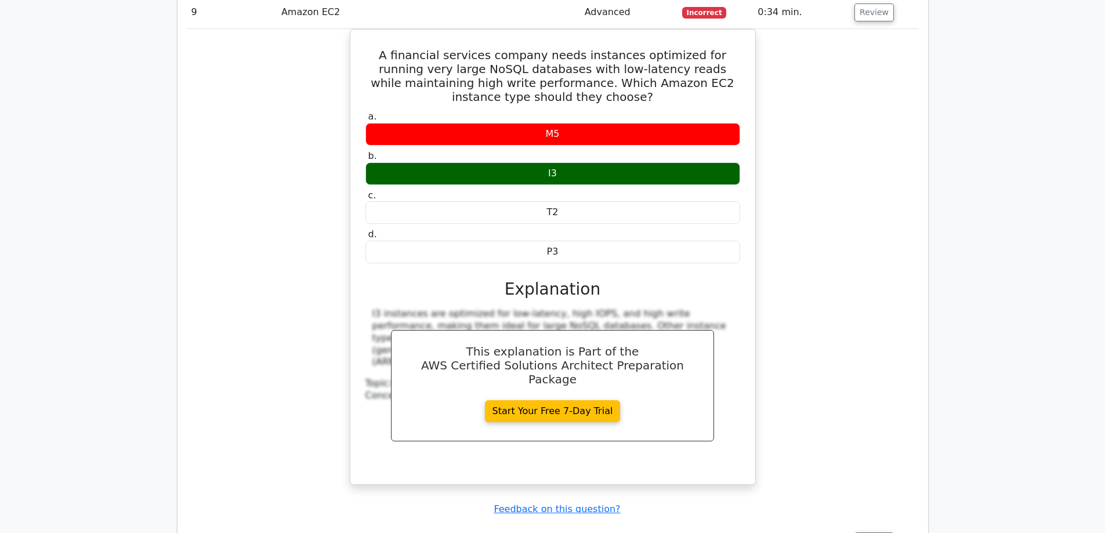
scroll to position [5163, 0]
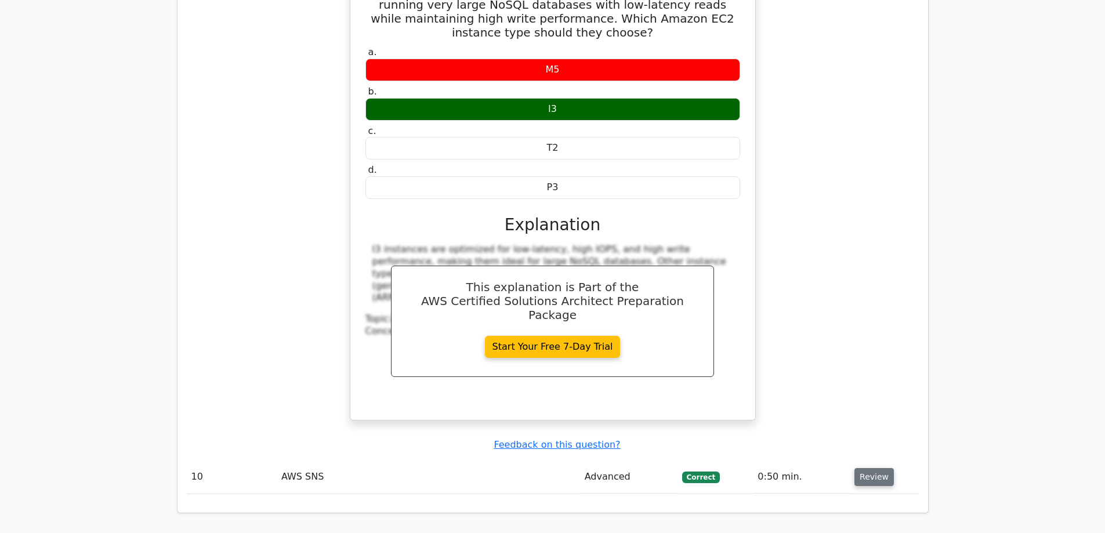
click at [882, 468] on button "Review" at bounding box center [874, 477] width 39 height 18
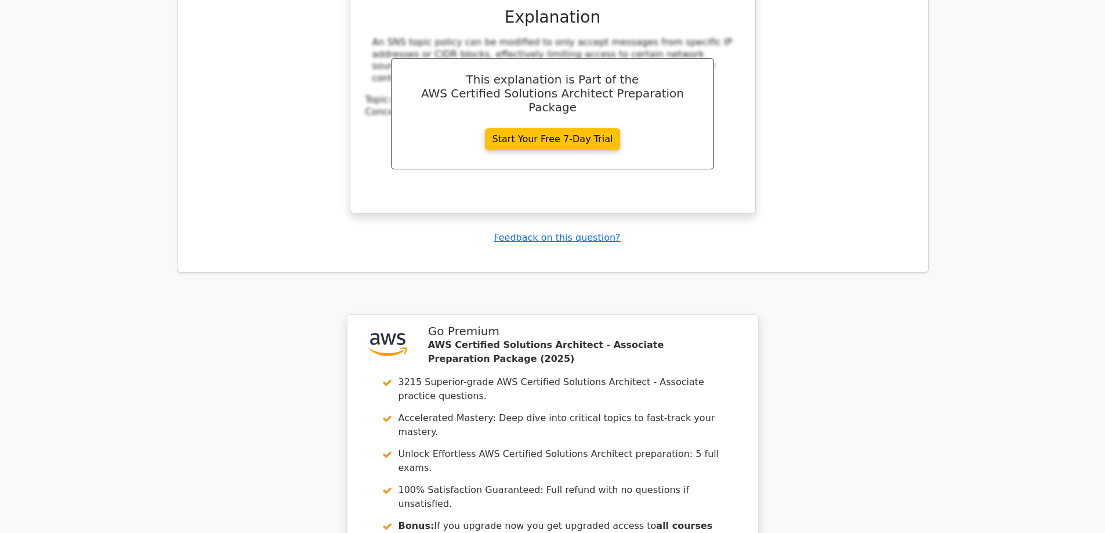
scroll to position [6041, 0]
